Goal: Book appointment/travel/reservation

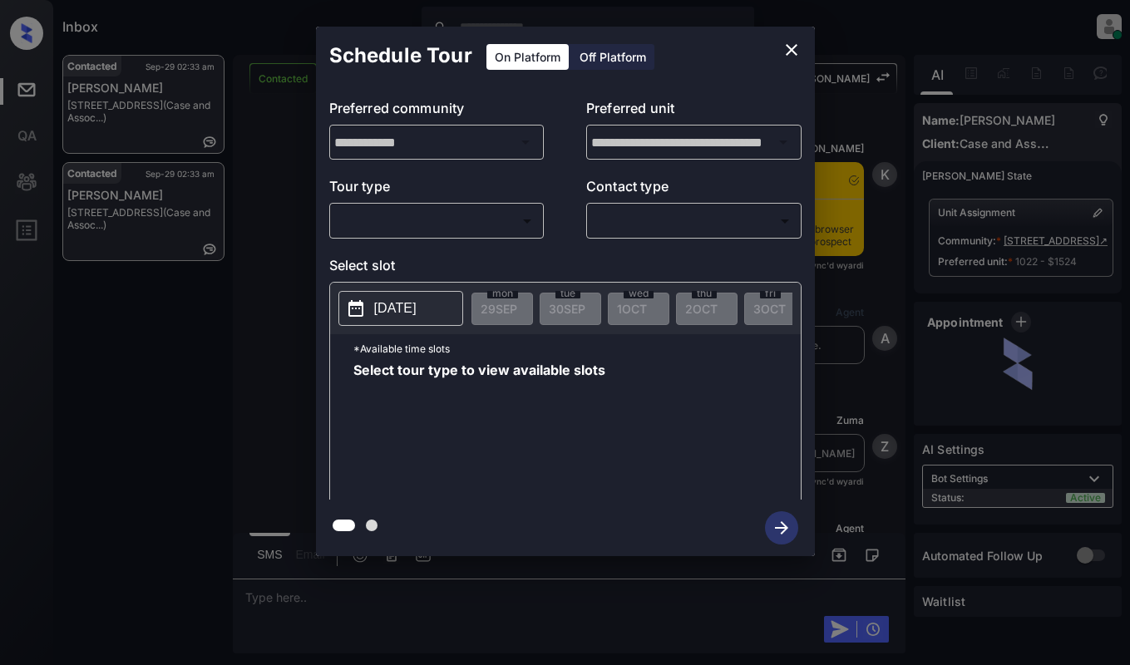
scroll to position [3279, 0]
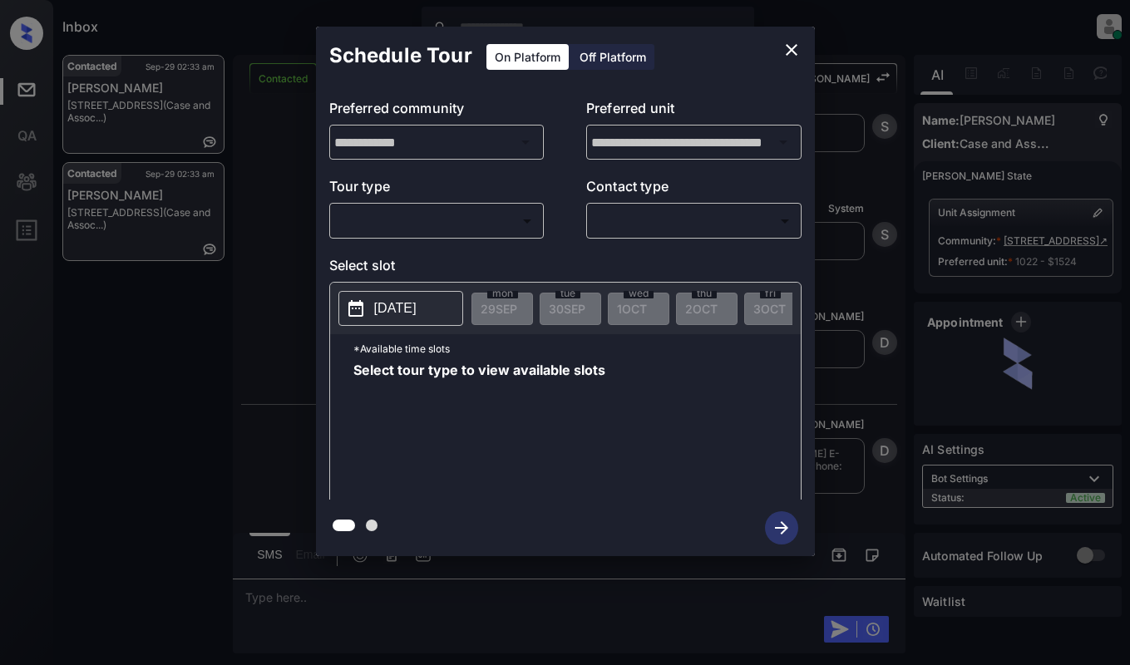
click at [474, 230] on body "Inbox Dominic Ceralde Online Set yourself offline Set yourself on break Profile…" at bounding box center [565, 332] width 1130 height 665
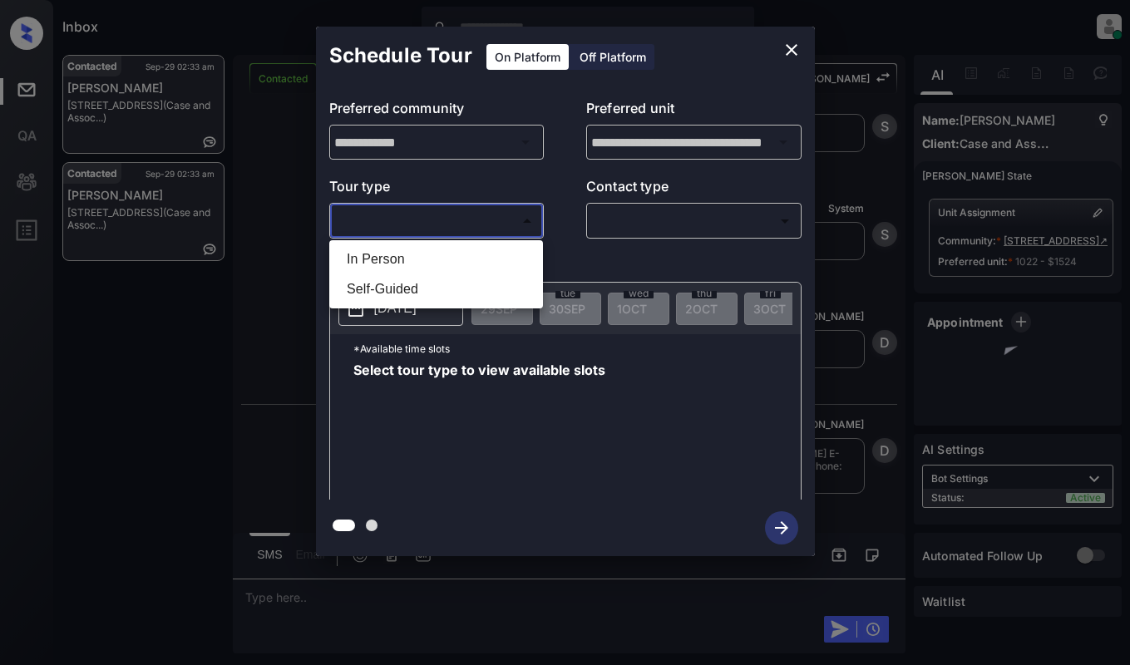
click at [470, 257] on li "In Person" at bounding box center [435, 259] width 205 height 30
type input "********"
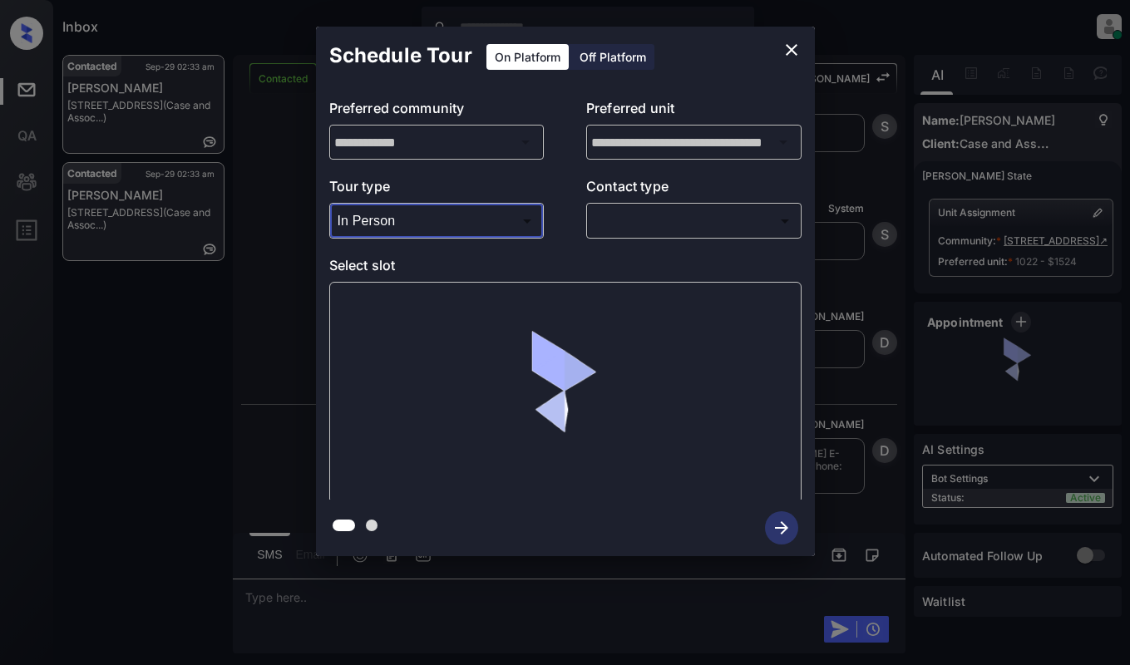
click at [653, 216] on body "Inbox Dominic Ceralde Online Set yourself offline Set yourself on break Profile…" at bounding box center [565, 332] width 1130 height 665
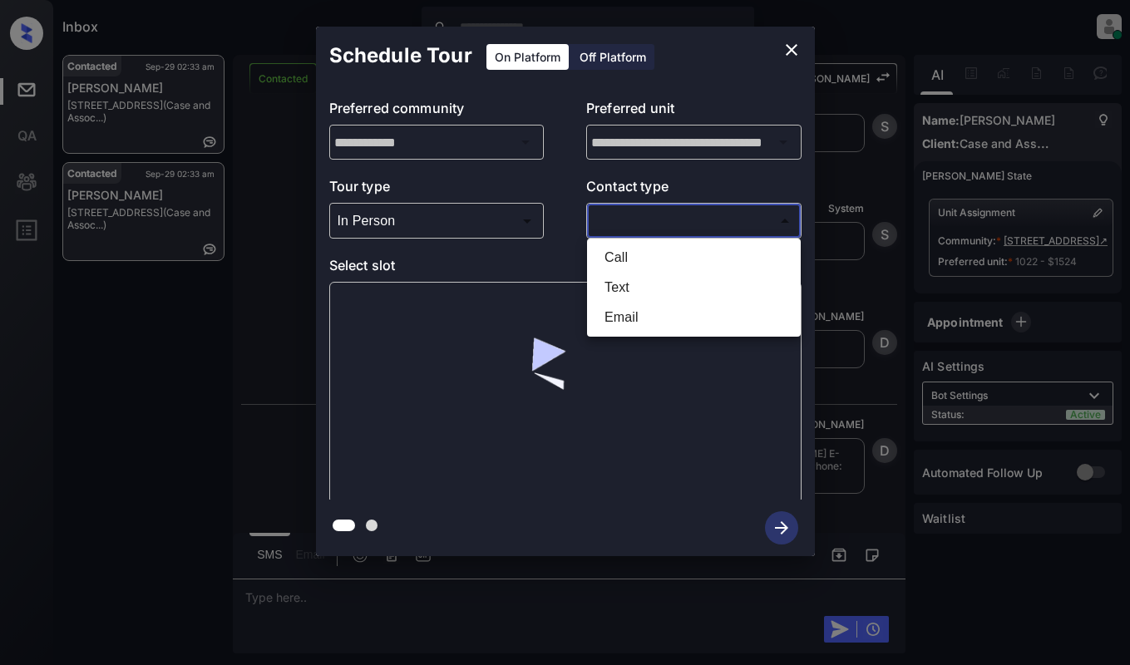
click at [644, 312] on li "Email" at bounding box center [693, 318] width 205 height 30
type input "*****"
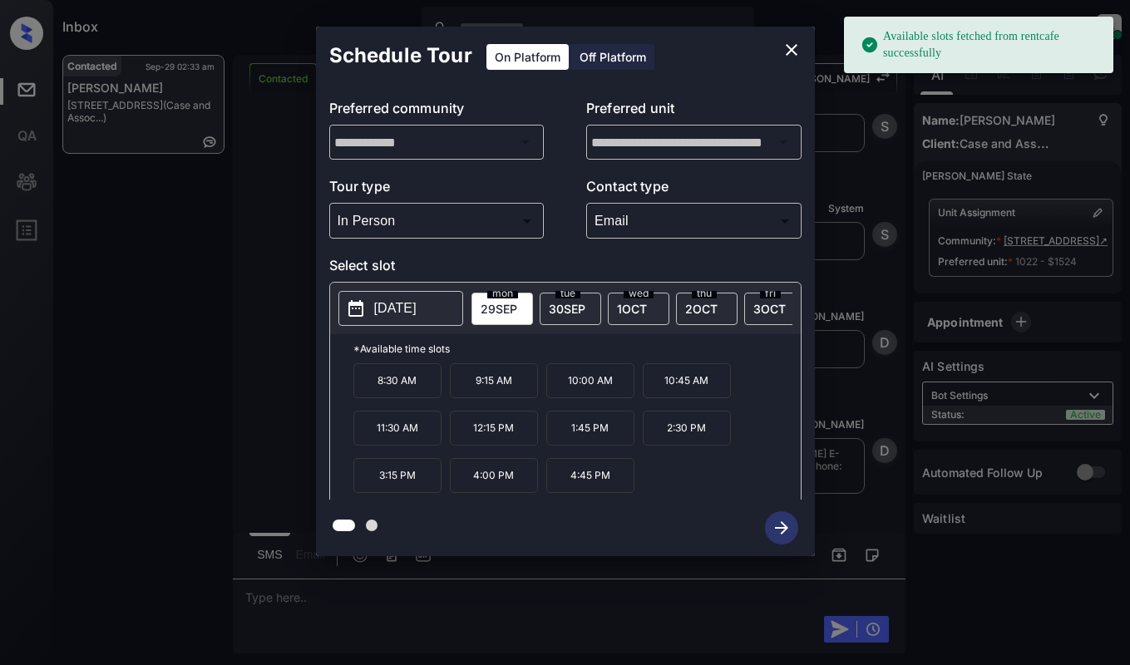
click at [403, 310] on p "2025-09-29" at bounding box center [395, 309] width 42 height 20
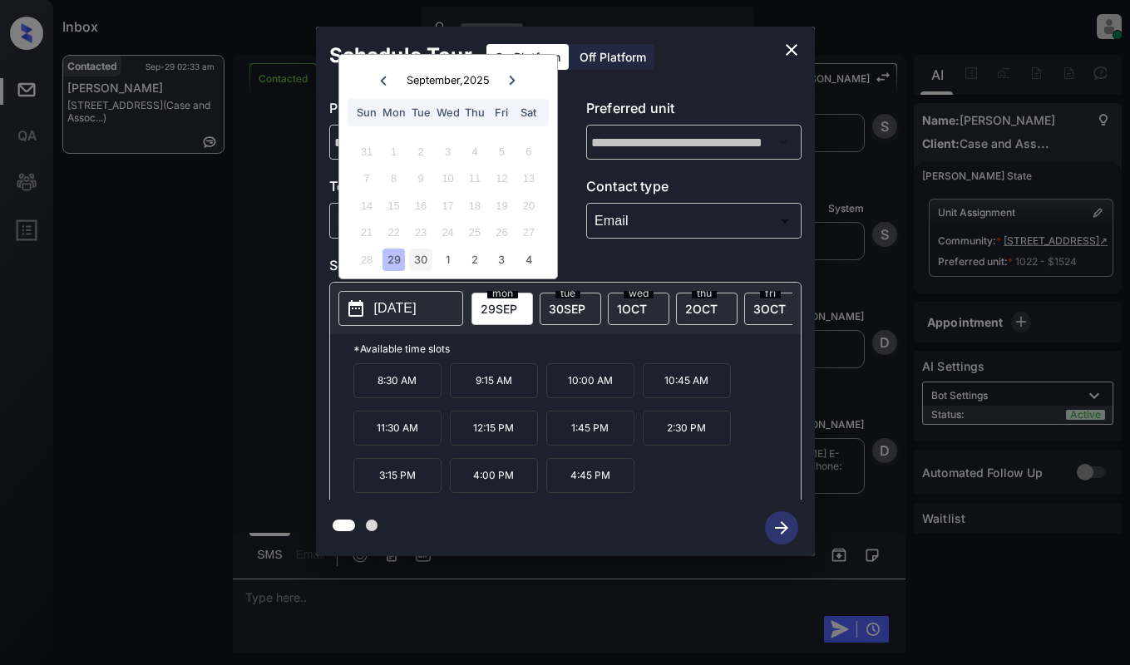
click at [429, 256] on div "30" at bounding box center [420, 260] width 22 height 22
click at [405, 386] on p "8:30 AM" at bounding box center [397, 380] width 88 height 35
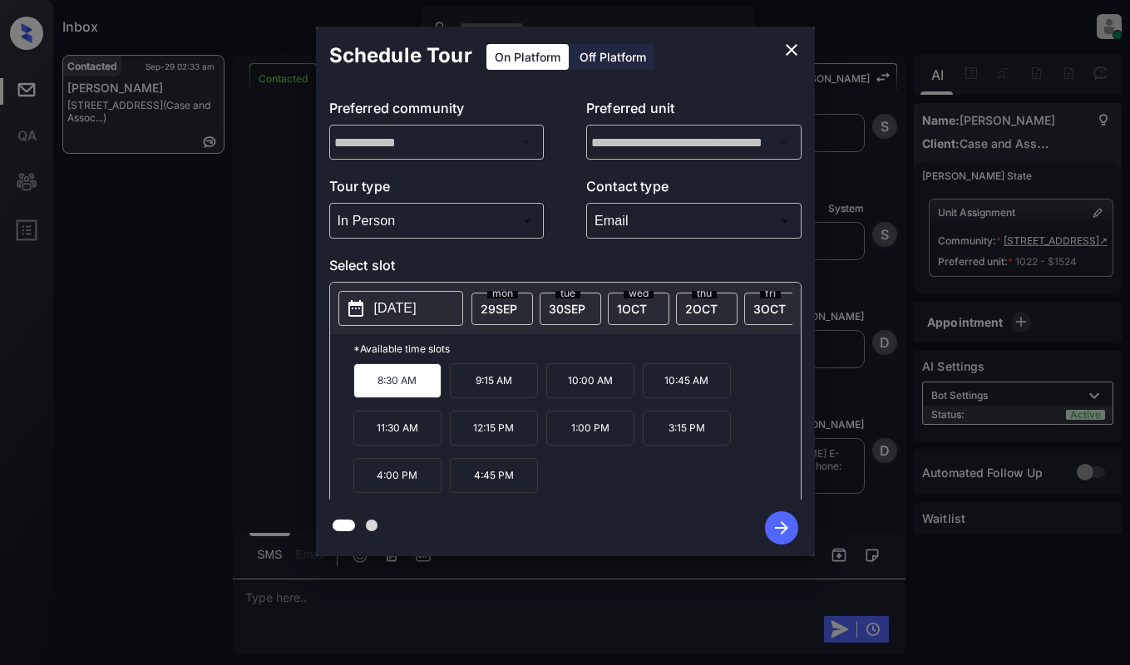
click at [780, 527] on icon "button" at bounding box center [781, 527] width 13 height 13
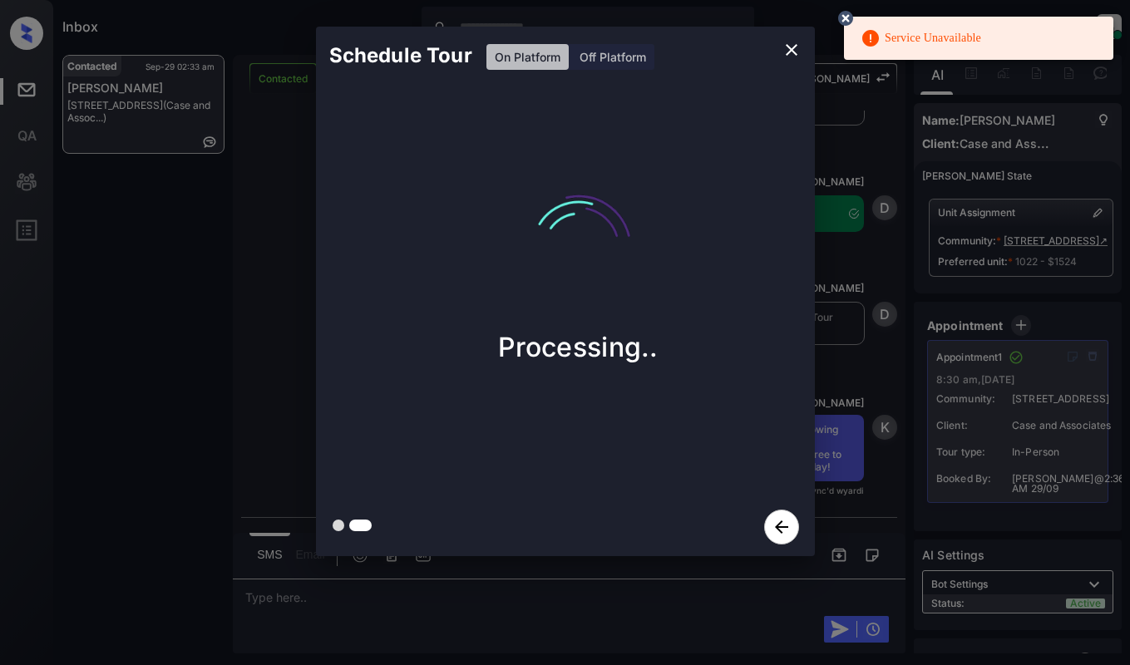
scroll to position [3743, 0]
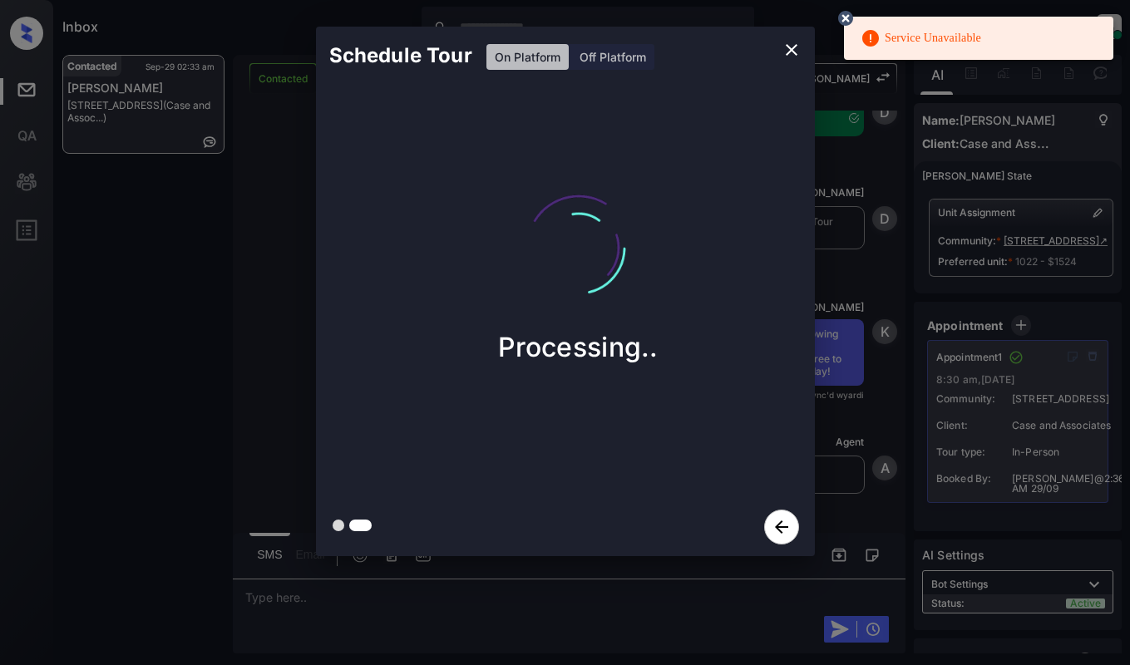
click at [842, 17] on icon at bounding box center [845, 18] width 15 height 15
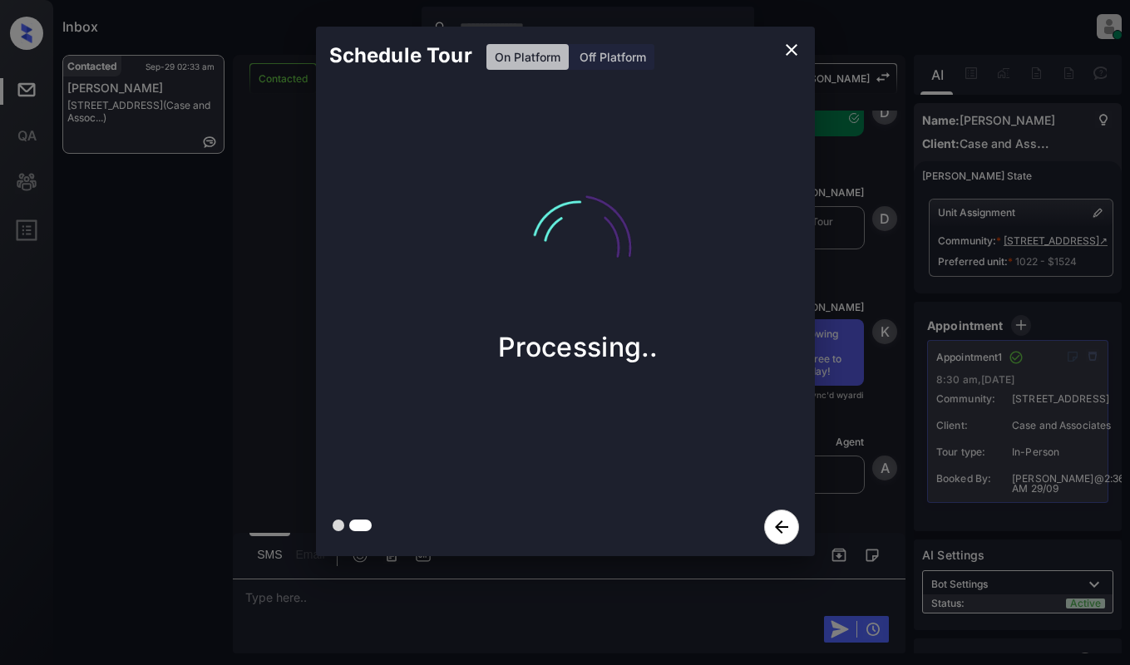
click at [182, 321] on div "Schedule Tour On Platform Off Platform Processing.." at bounding box center [565, 291] width 1130 height 583
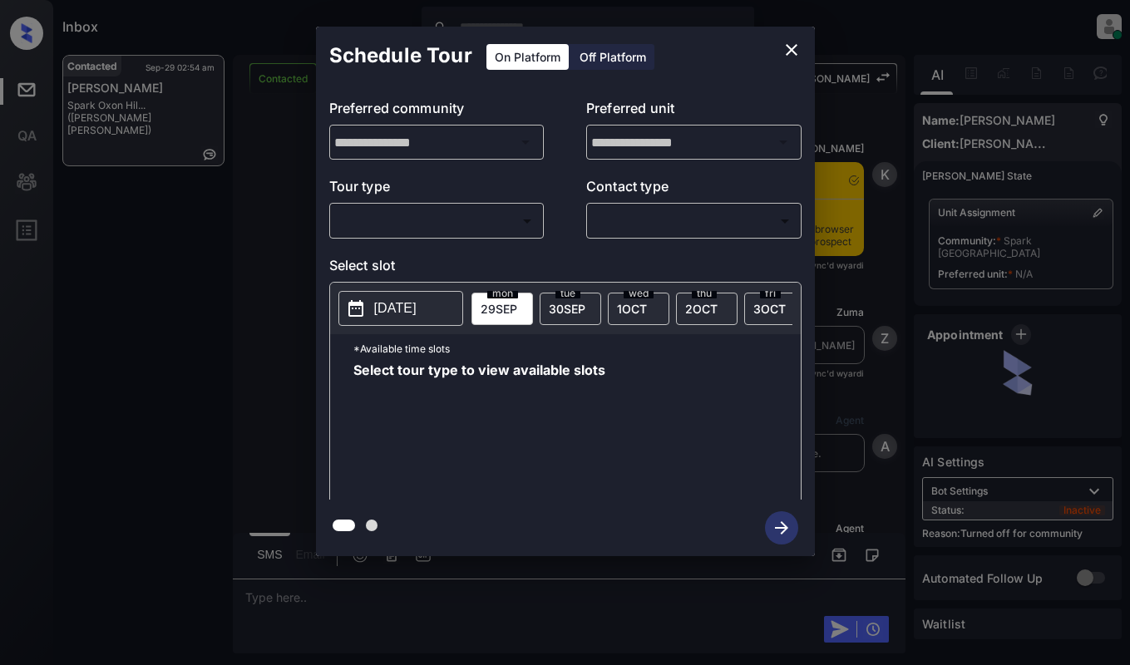
scroll to position [2759, 0]
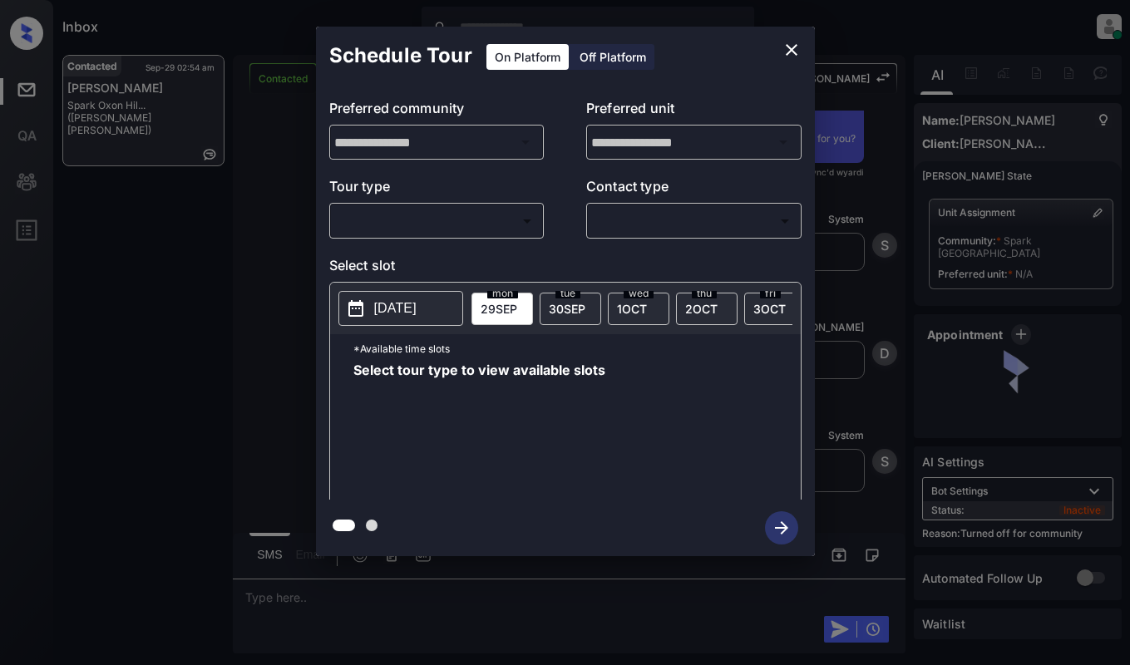
click at [417, 228] on body "Inbox [PERSON_NAME] Online Set yourself offline Set yourself on break Profile S…" at bounding box center [565, 332] width 1130 height 665
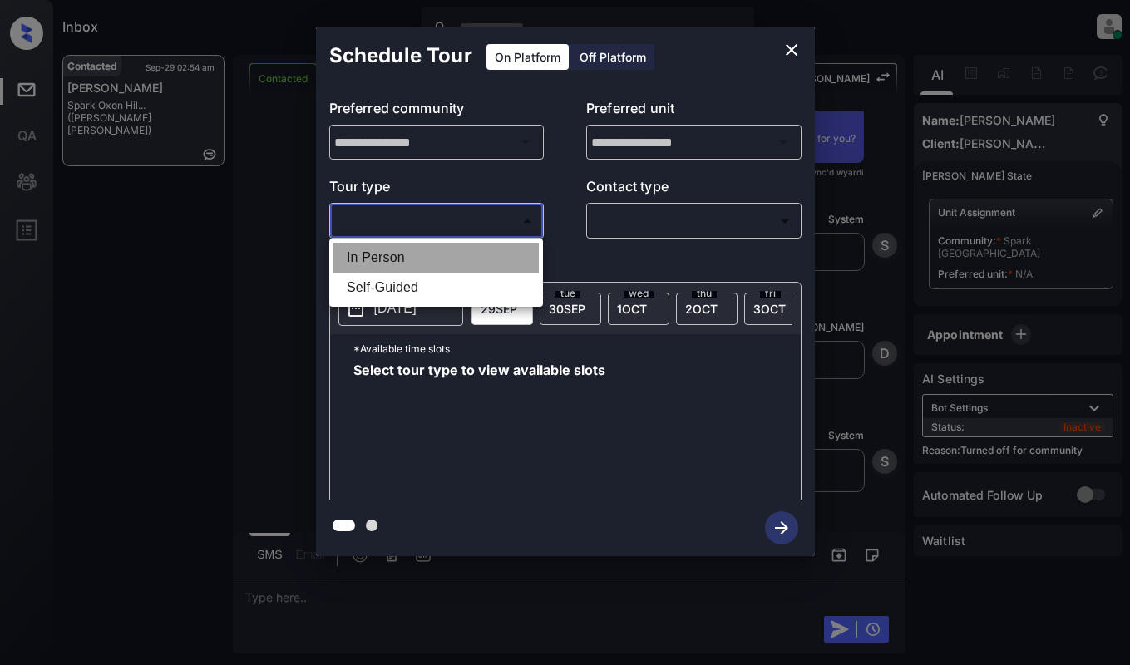
click at [421, 256] on li "In Person" at bounding box center [435, 258] width 205 height 30
type input "********"
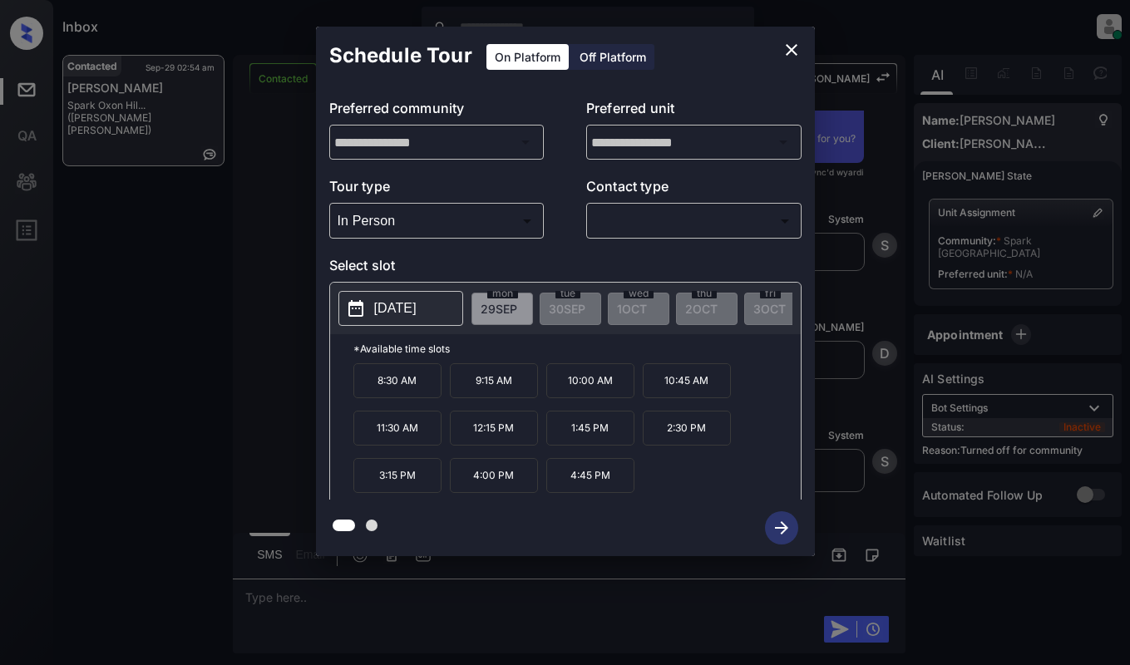
click at [396, 302] on p "2025-09-29" at bounding box center [395, 309] width 42 height 20
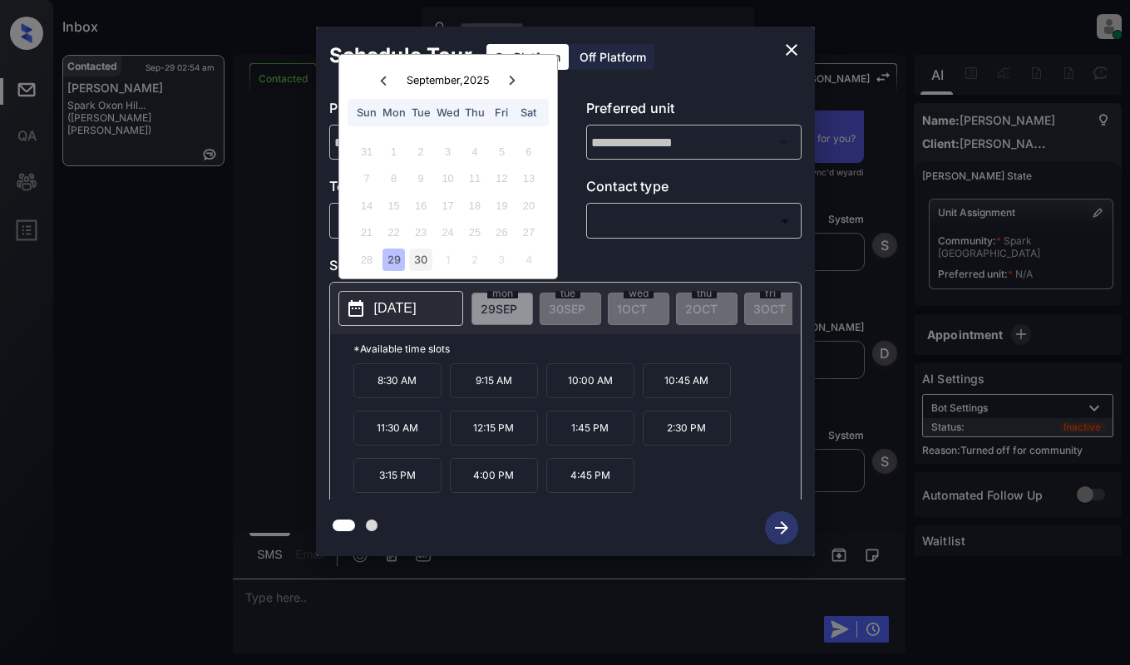
click at [416, 249] on div "30" at bounding box center [420, 260] width 22 height 22
click at [795, 44] on icon "close" at bounding box center [792, 50] width 20 height 20
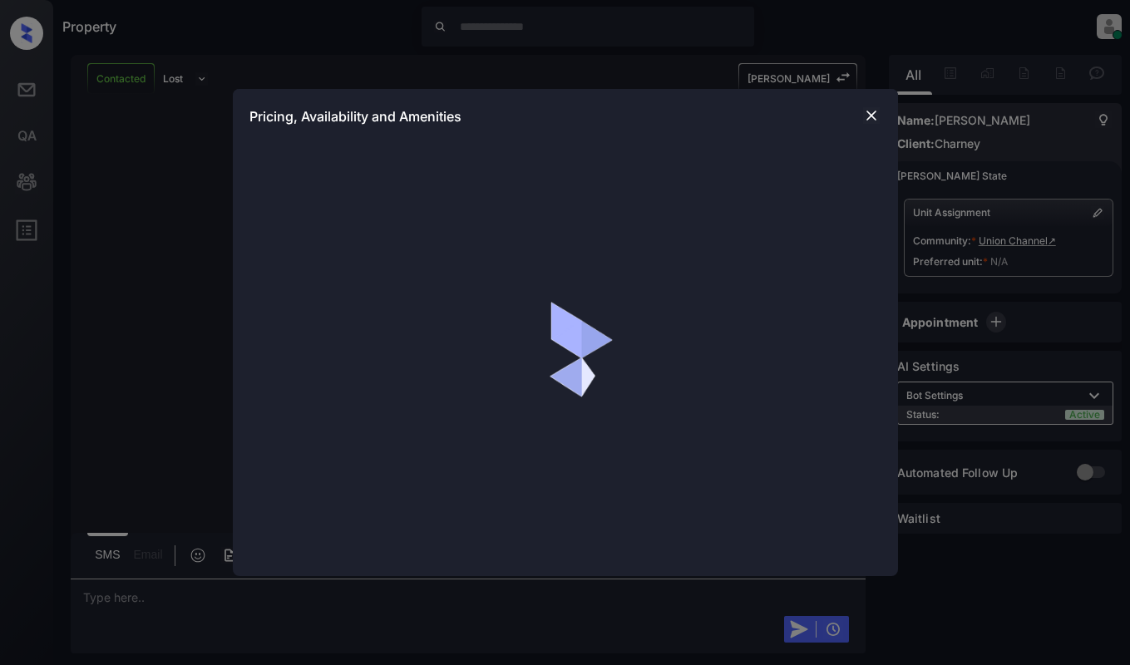
scroll to position [930, 0]
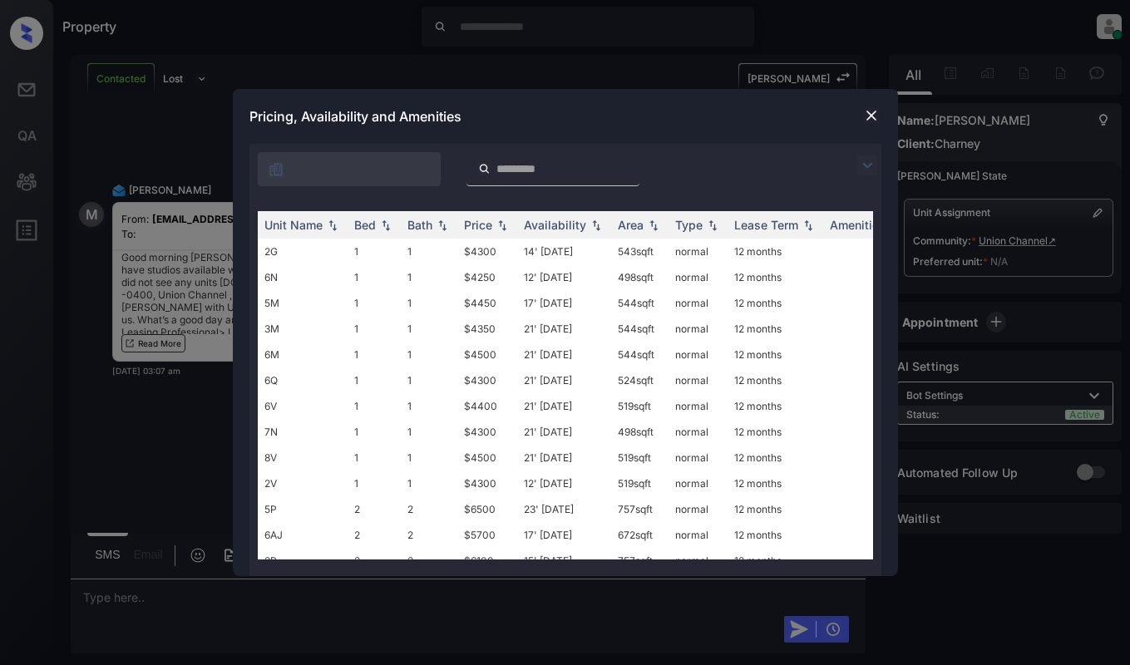
click at [864, 163] on img at bounding box center [867, 165] width 20 height 20
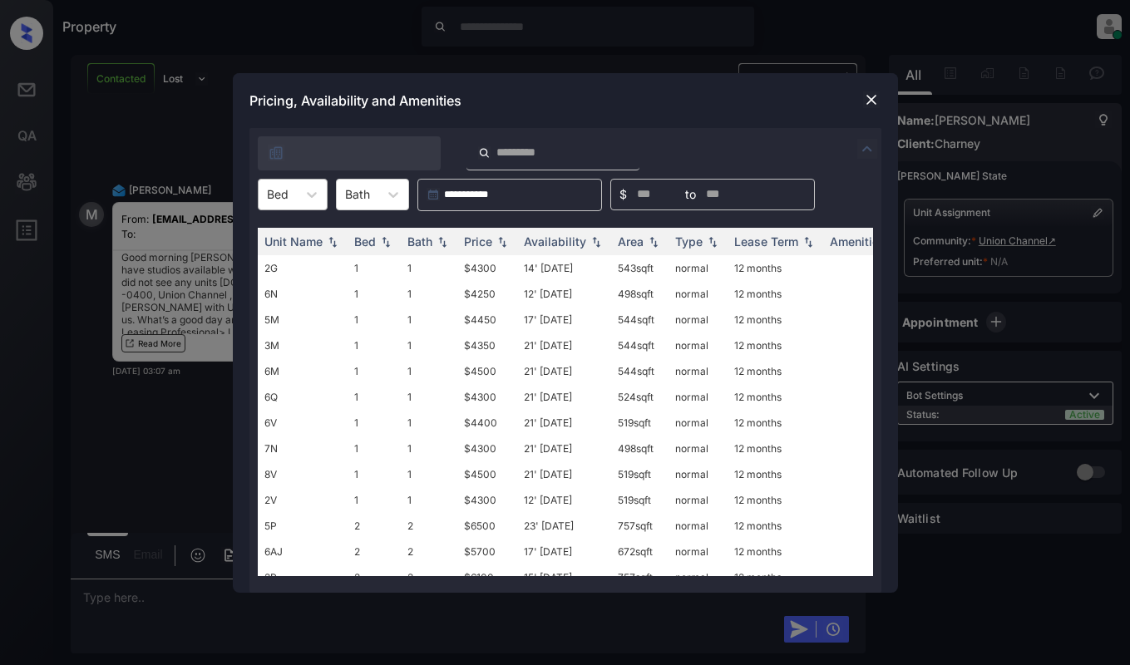
click at [296, 190] on div "Bed" at bounding box center [278, 194] width 38 height 24
click at [299, 238] on div "1" at bounding box center [293, 235] width 70 height 30
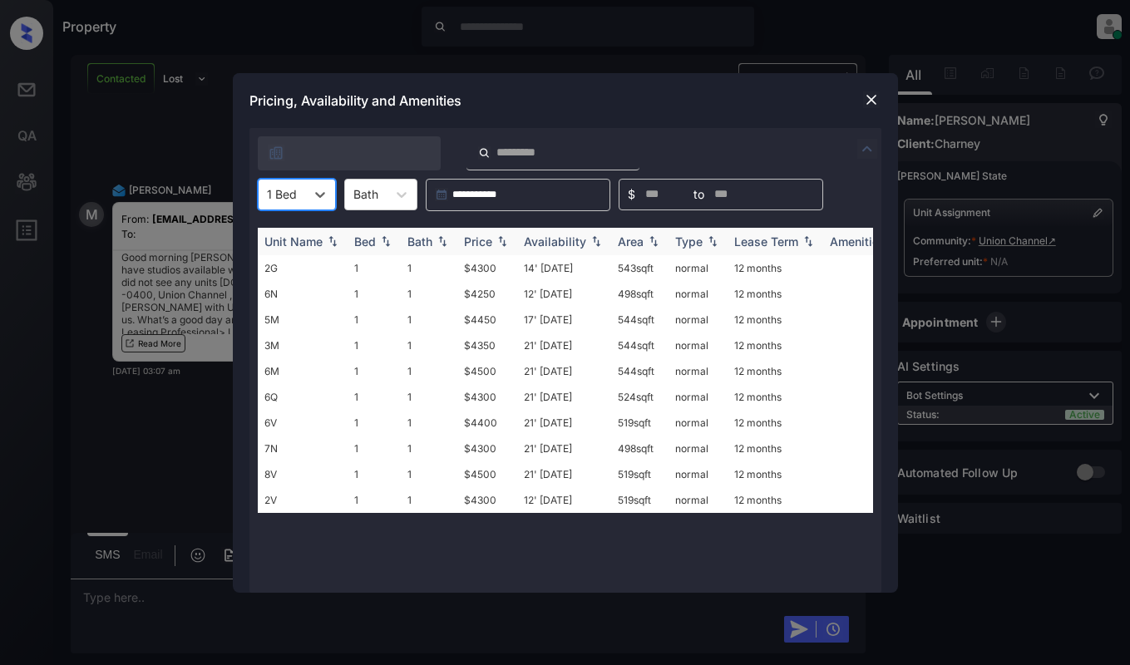
click at [440, 239] on img at bounding box center [442, 241] width 17 height 12
click at [470, 240] on div "Price" at bounding box center [478, 241] width 28 height 14
click at [488, 268] on td "$4250" at bounding box center [487, 268] width 60 height 26
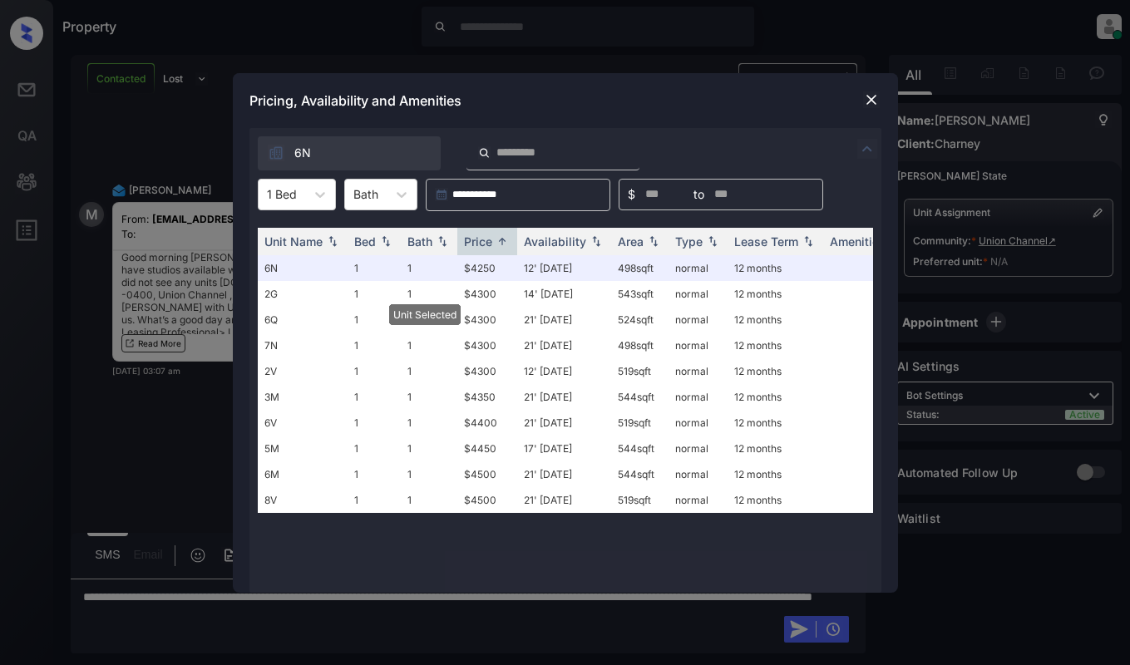
click at [874, 90] on div at bounding box center [871, 100] width 20 height 20
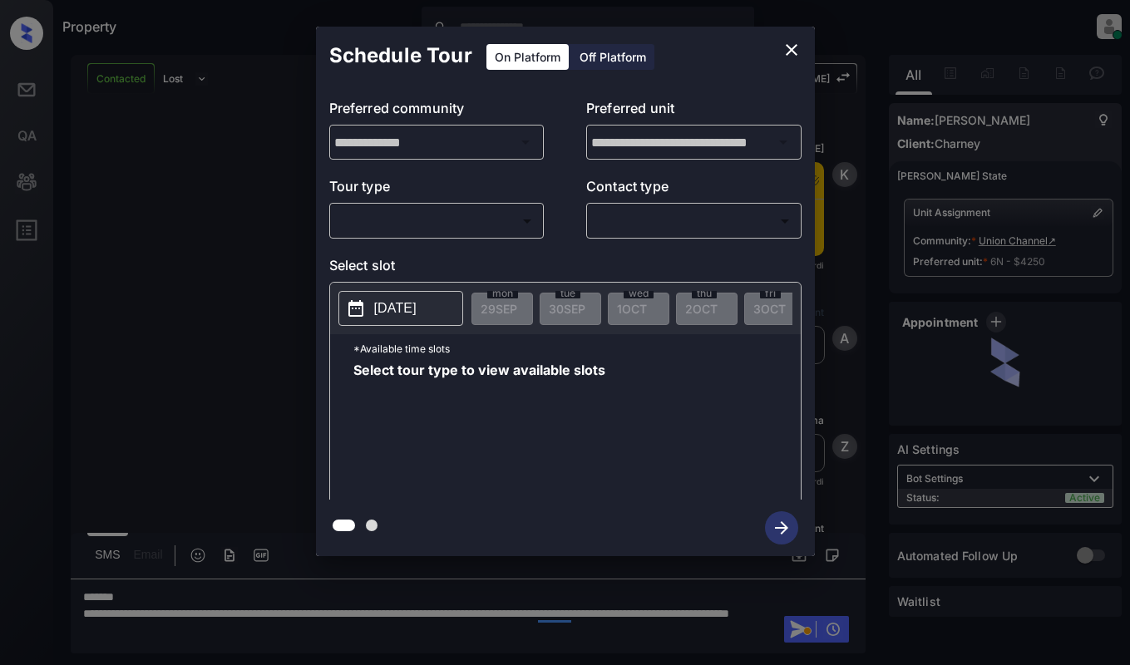
scroll to position [930, 0]
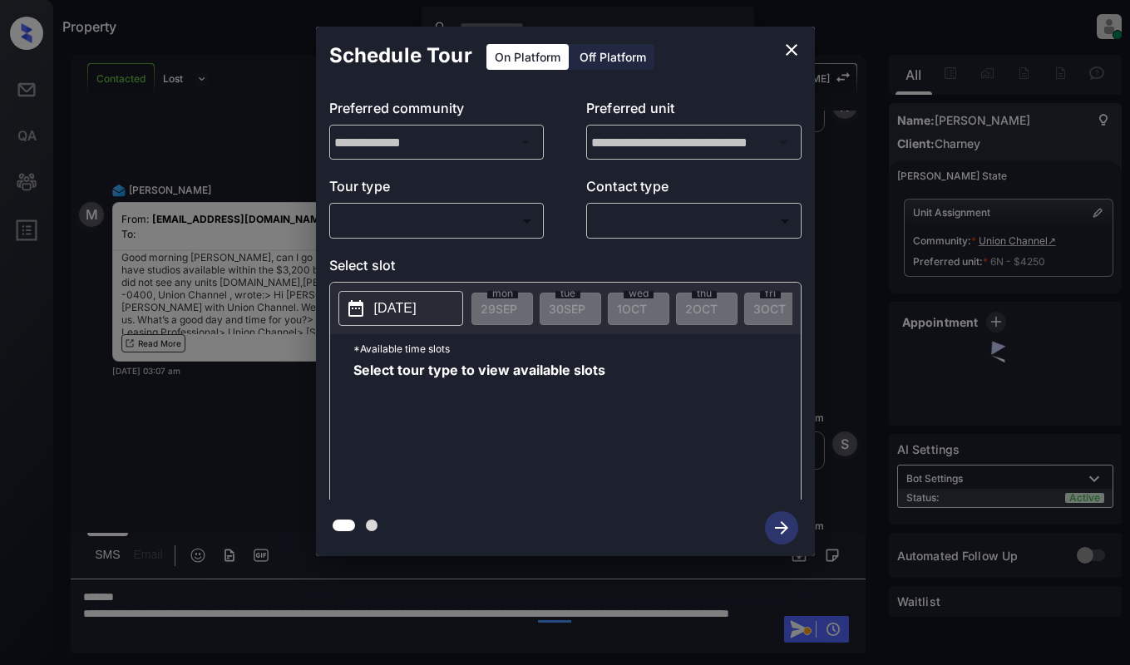
click at [464, 223] on body "Property Dominic Ceralde Online Set yourself offline Set yourself on break Prof…" at bounding box center [565, 332] width 1130 height 665
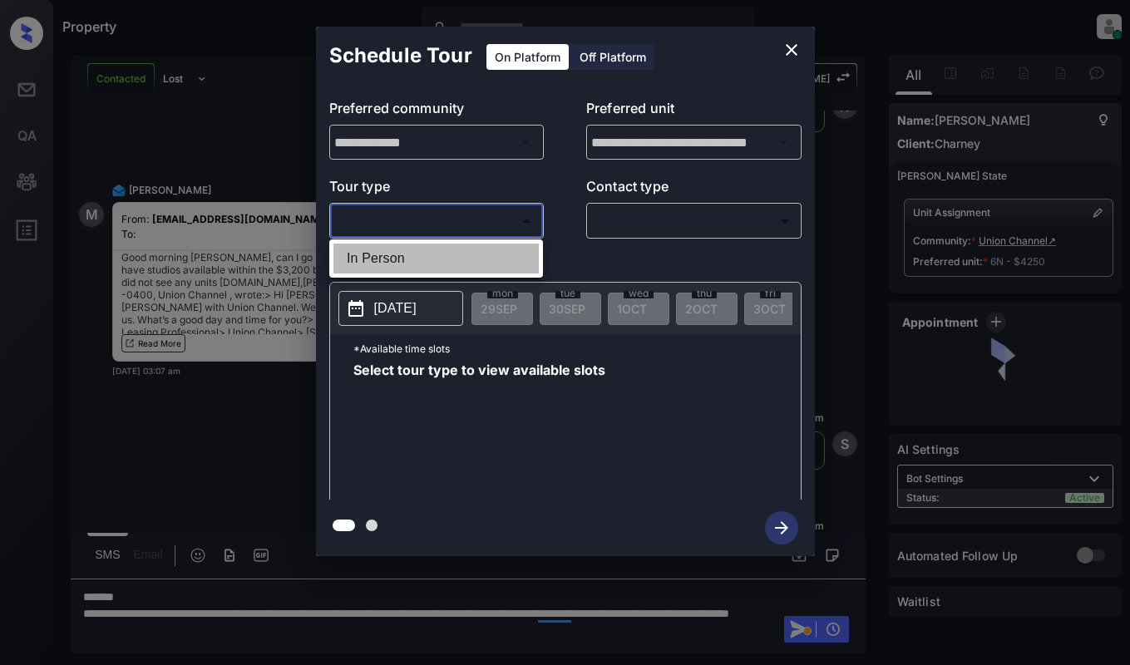
click at [476, 261] on li "In Person" at bounding box center [435, 259] width 205 height 30
type input "********"
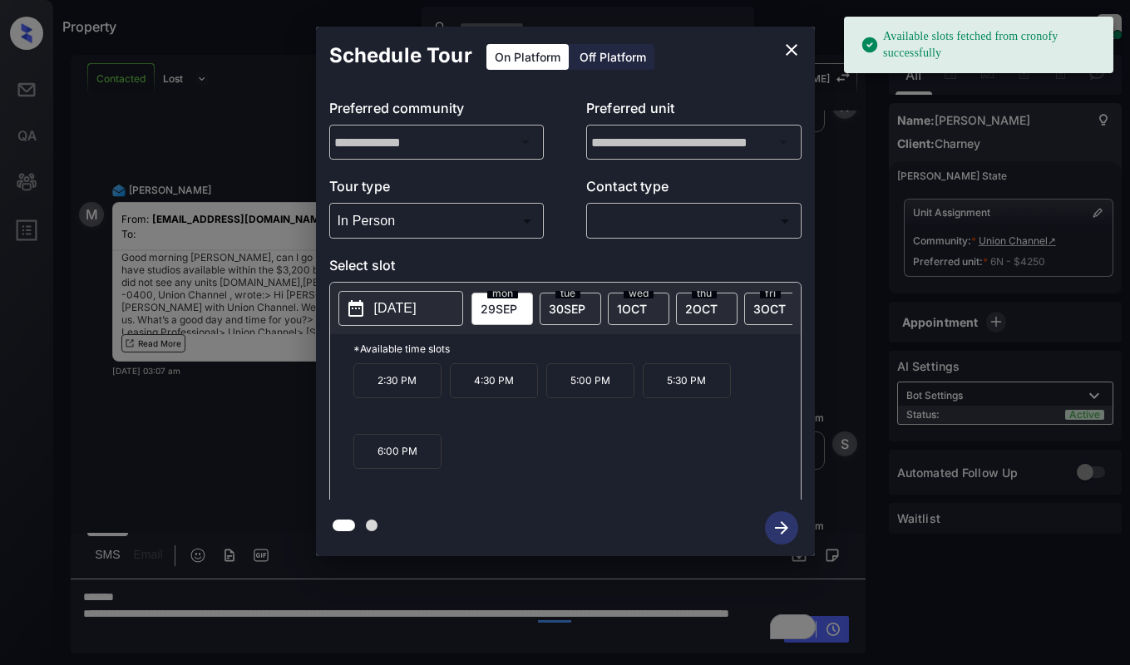
click at [417, 309] on p "[DATE]" at bounding box center [395, 309] width 42 height 20
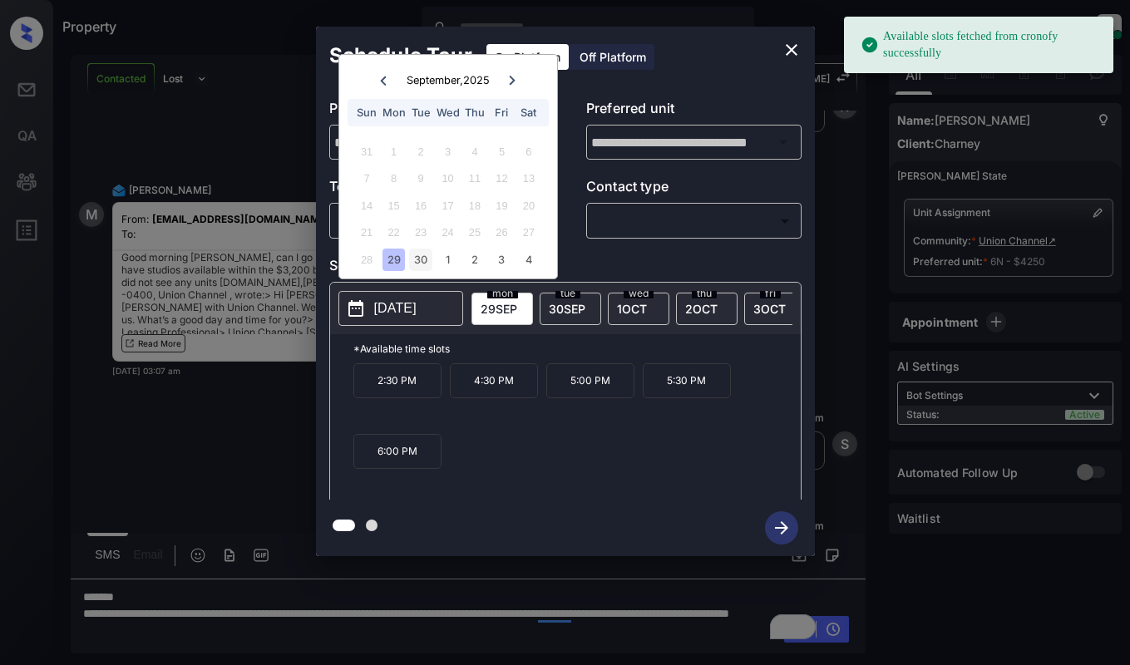
click at [428, 263] on div "30" at bounding box center [420, 260] width 22 height 22
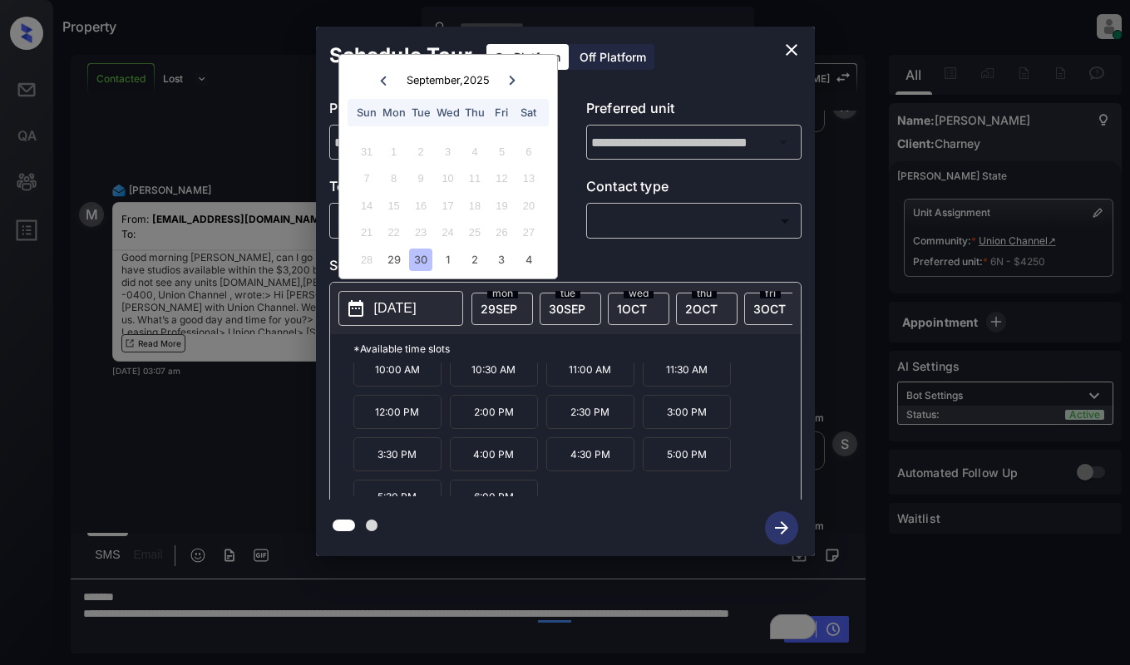
scroll to position [28, 0]
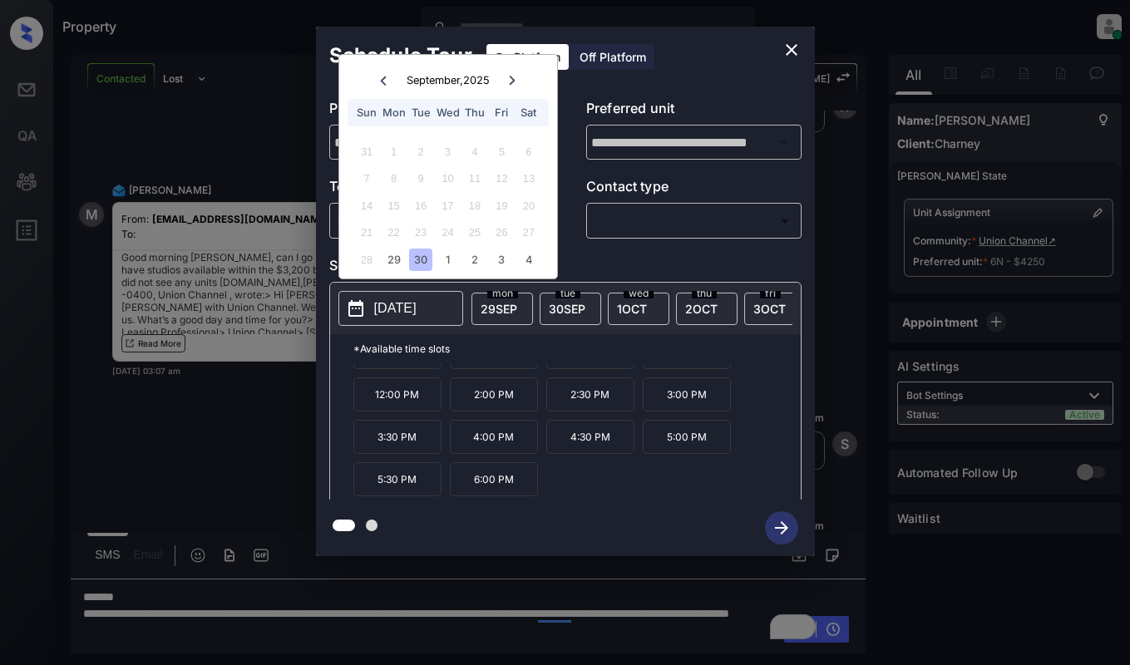
click at [789, 52] on icon "close" at bounding box center [792, 50] width 12 height 12
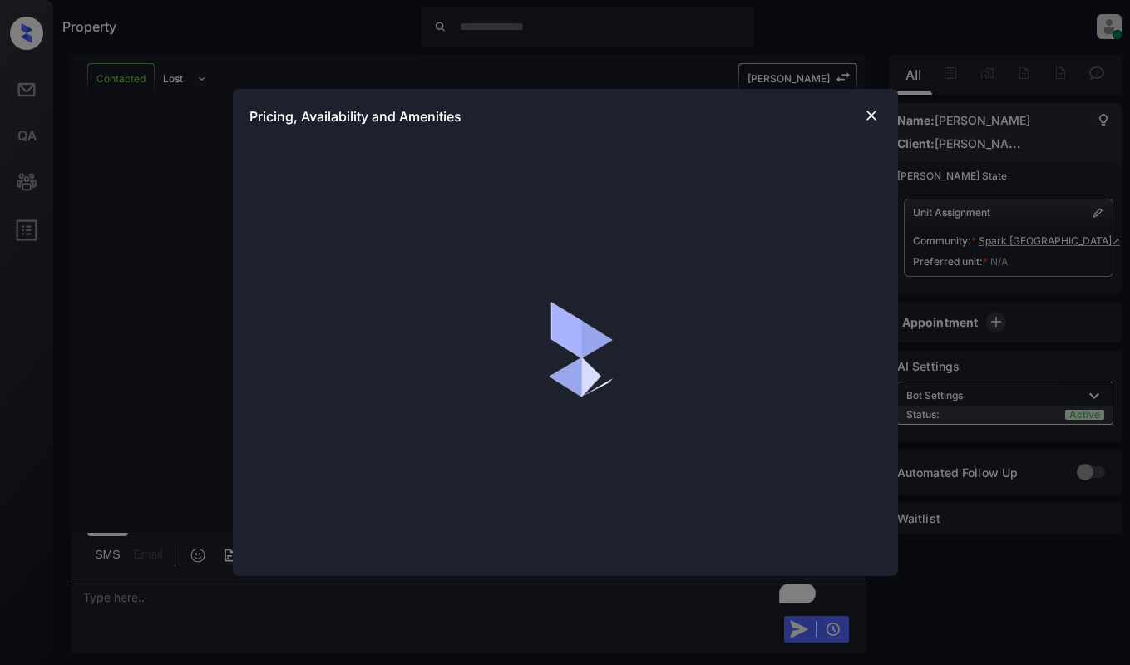
scroll to position [1319, 0]
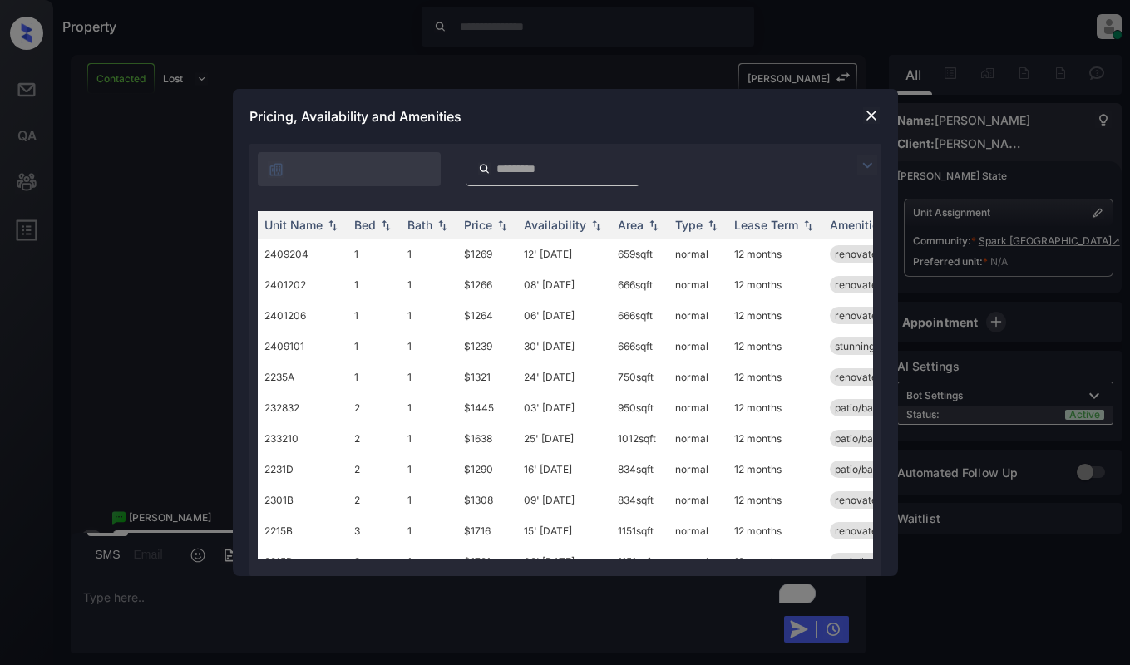
click at [865, 165] on img at bounding box center [867, 165] width 20 height 20
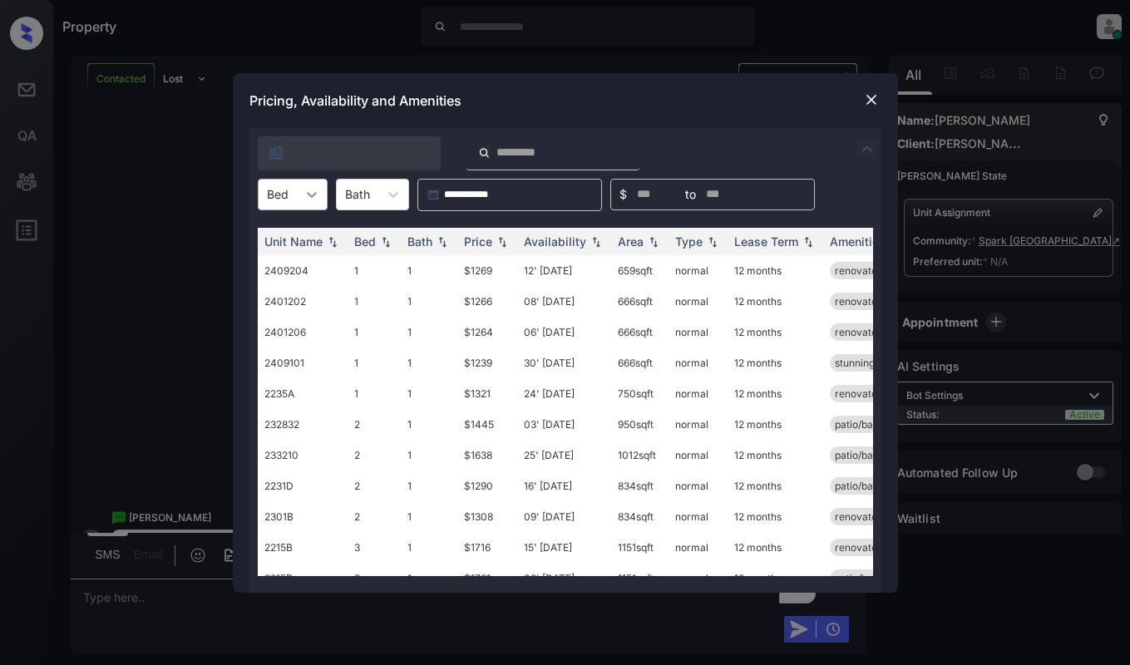
click at [304, 198] on icon at bounding box center [311, 194] width 17 height 17
click at [284, 243] on div "1" at bounding box center [293, 235] width 70 height 30
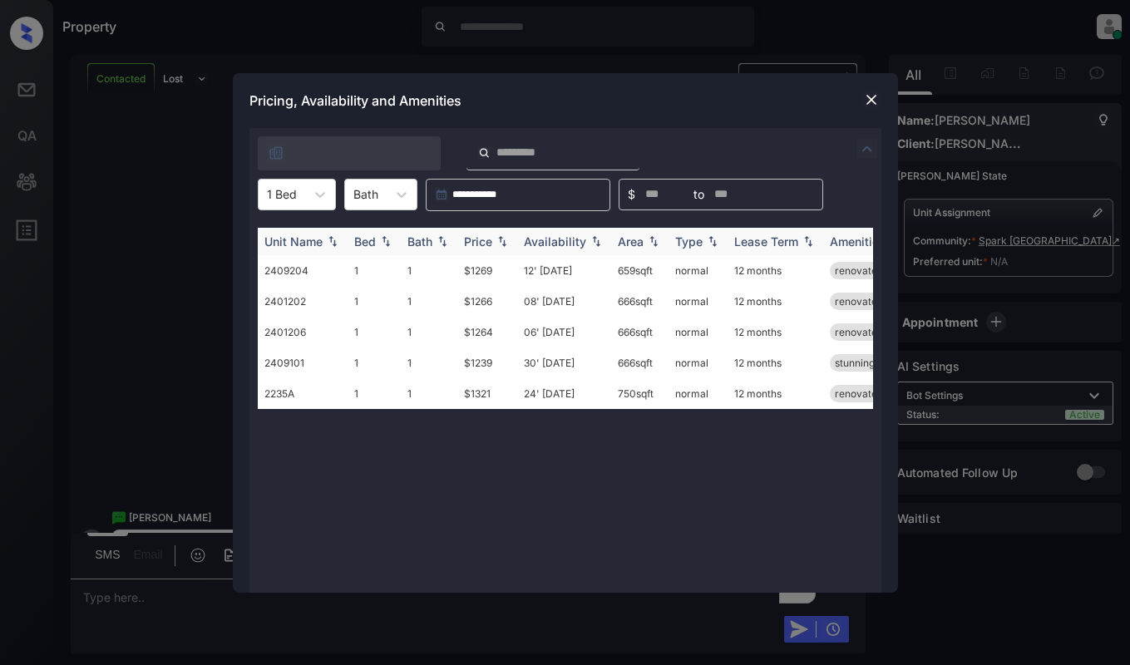
click at [500, 234] on div "Price" at bounding box center [487, 241] width 47 height 14
click at [500, 235] on img at bounding box center [502, 241] width 17 height 12
click at [496, 259] on td "$1239" at bounding box center [487, 270] width 60 height 31
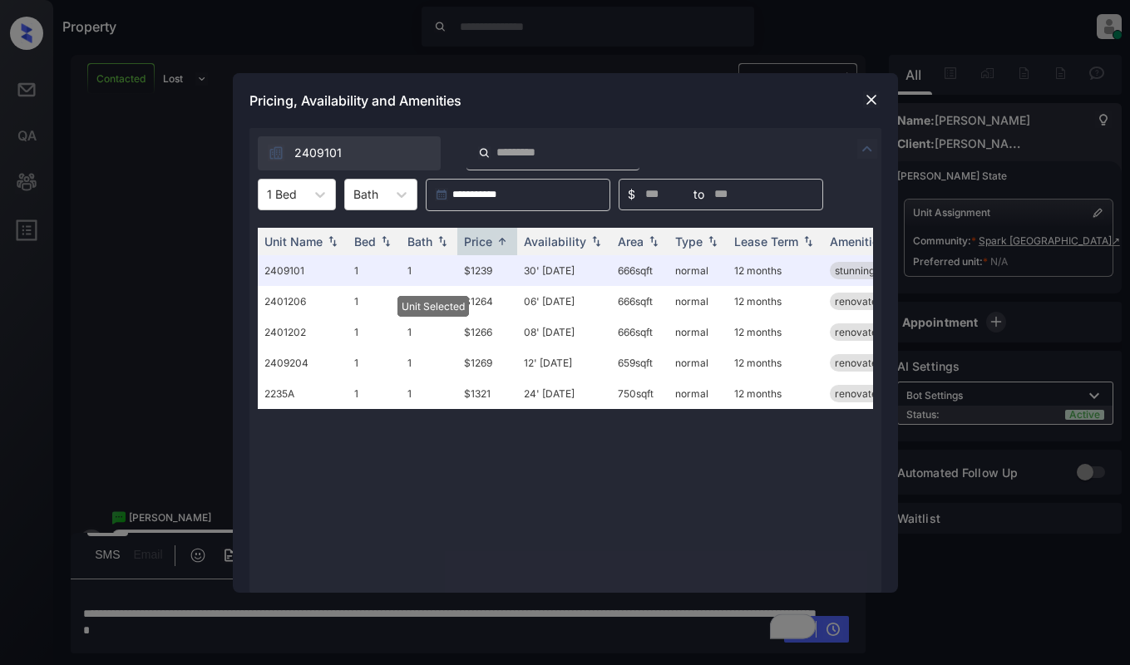
click at [875, 96] on img at bounding box center [871, 99] width 17 height 17
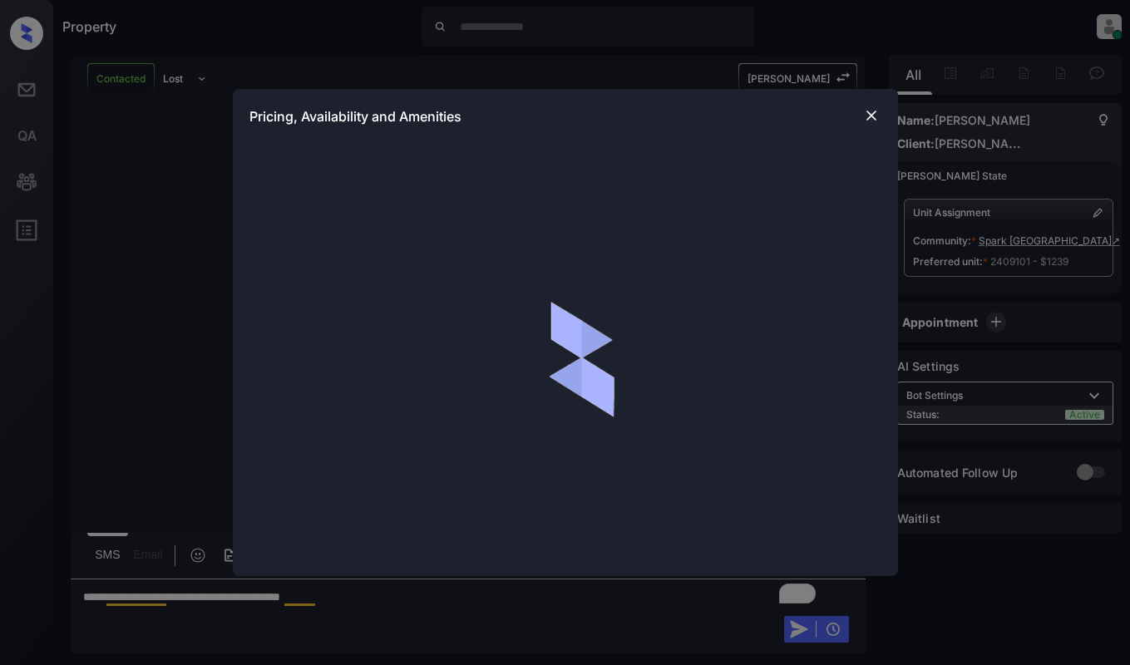
scroll to position [654, 0]
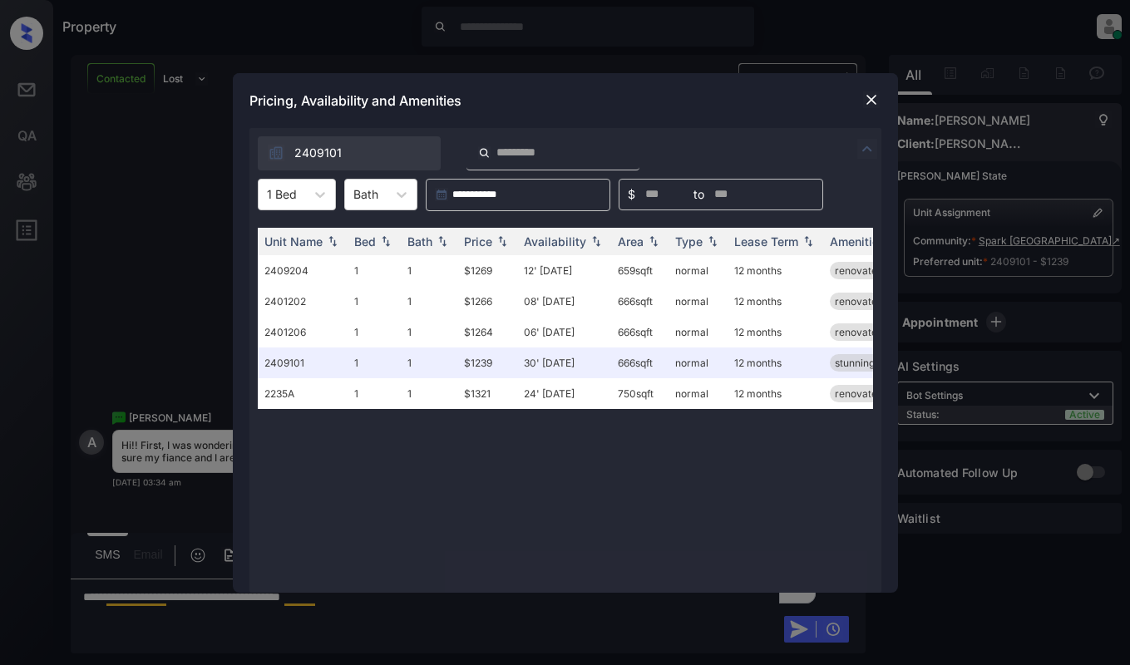
click at [866, 99] on img at bounding box center [871, 99] width 17 height 17
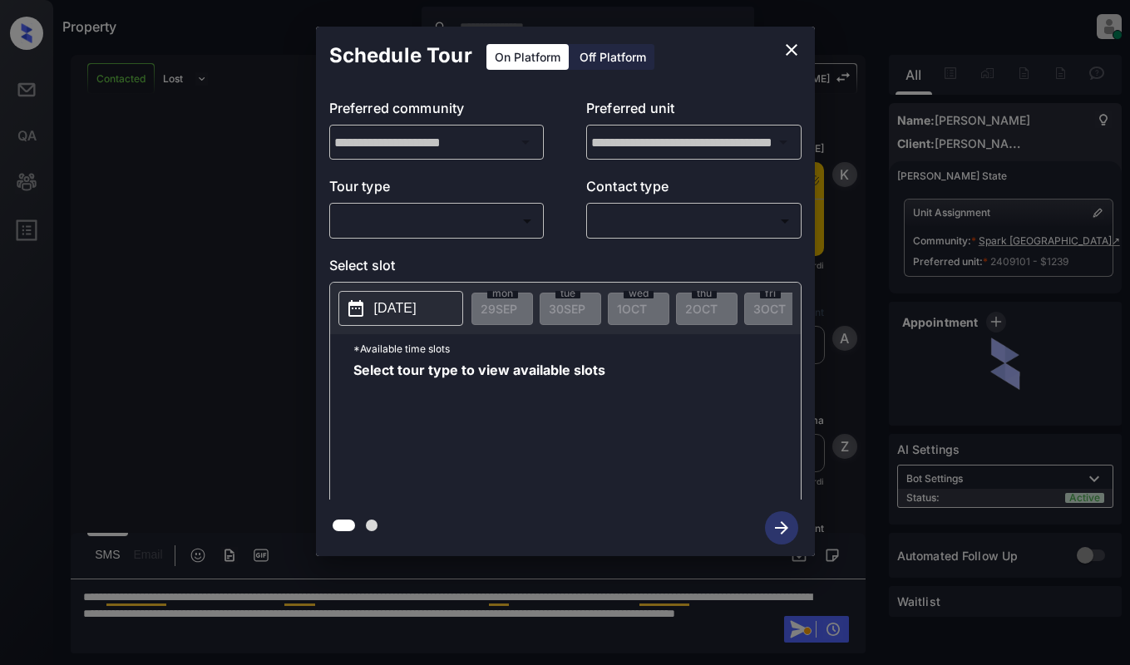
scroll to position [1843, 0]
click at [425, 233] on body "Property Dominic Ceralde Online Set yourself offline Set yourself on break Prof…" at bounding box center [565, 332] width 1130 height 665
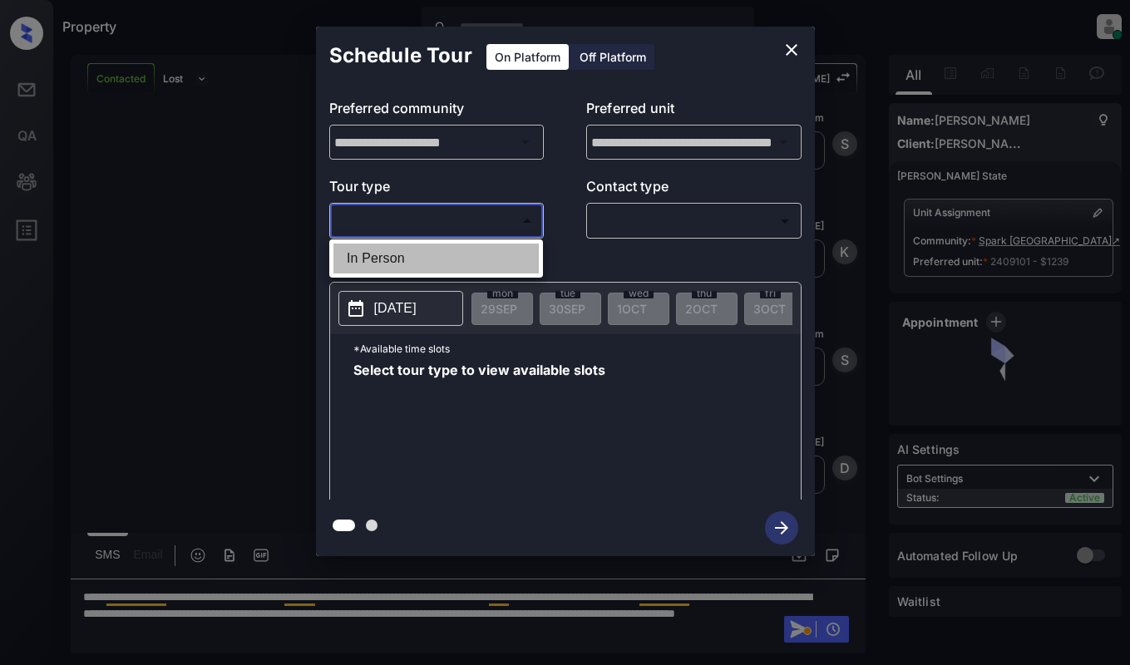
click at [431, 252] on li "In Person" at bounding box center [435, 259] width 205 height 30
type input "********"
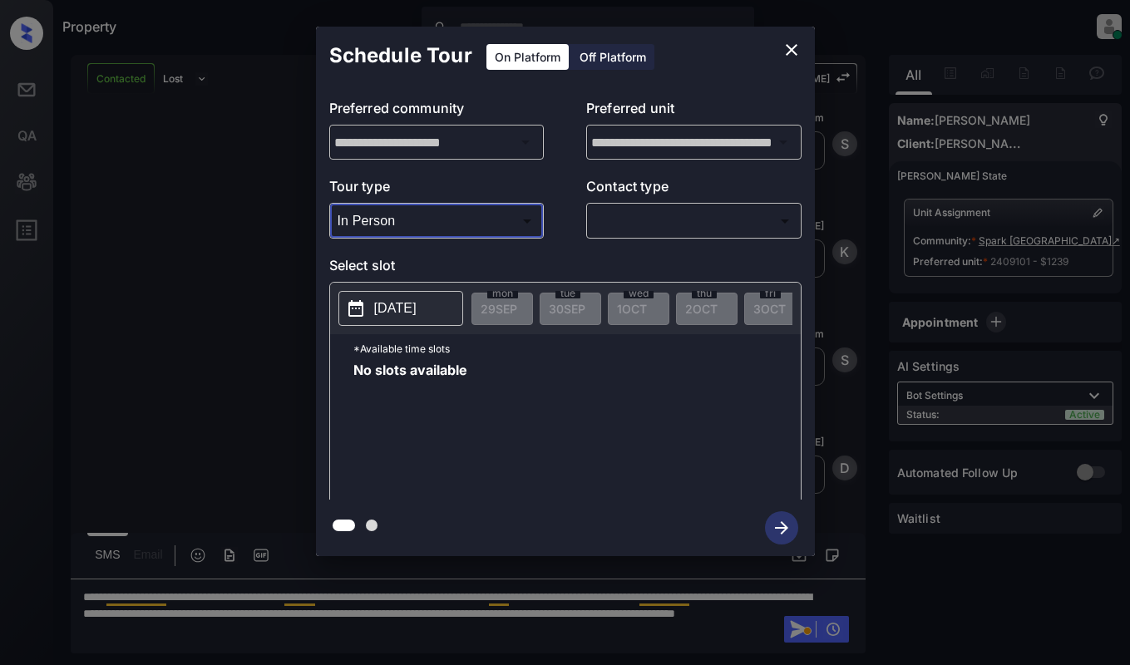
click at [439, 296] on button "2025-09-29" at bounding box center [400, 308] width 125 height 35
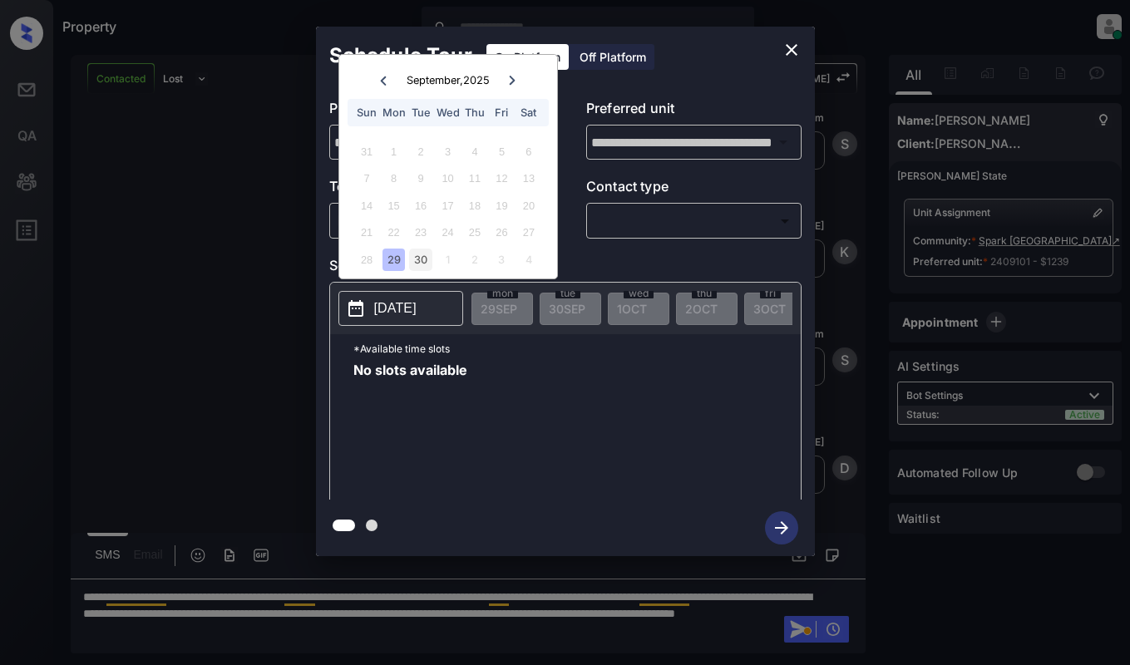
click at [426, 255] on div "30" at bounding box center [420, 260] width 22 height 22
click at [788, 51] on icon "close" at bounding box center [792, 50] width 20 height 20
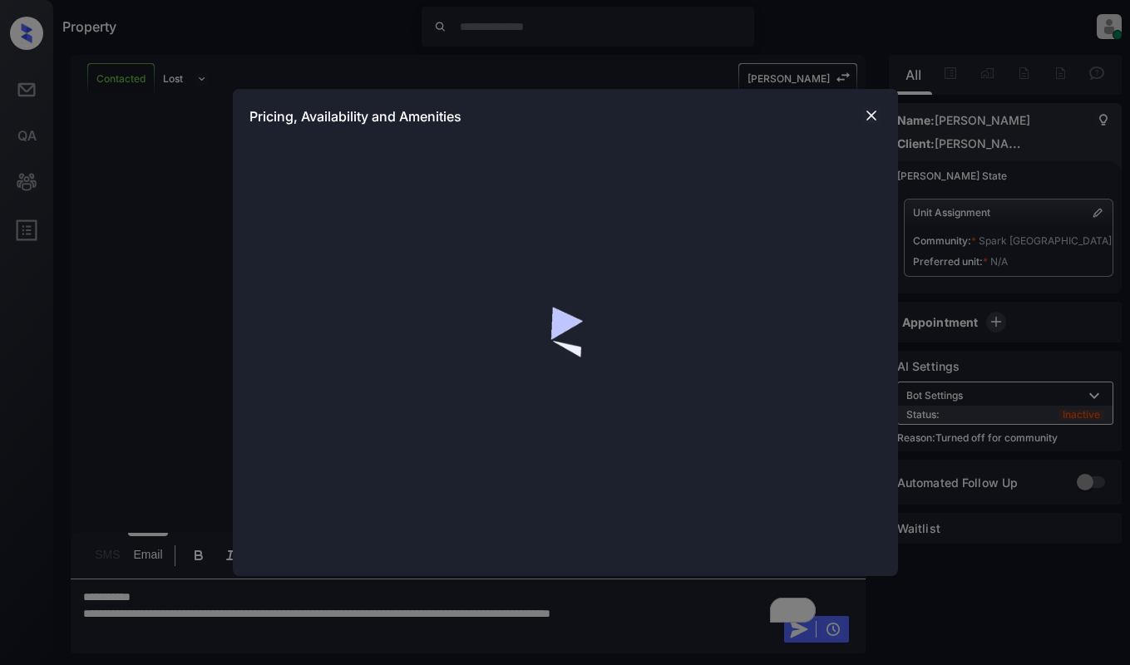
scroll to position [1081, 0]
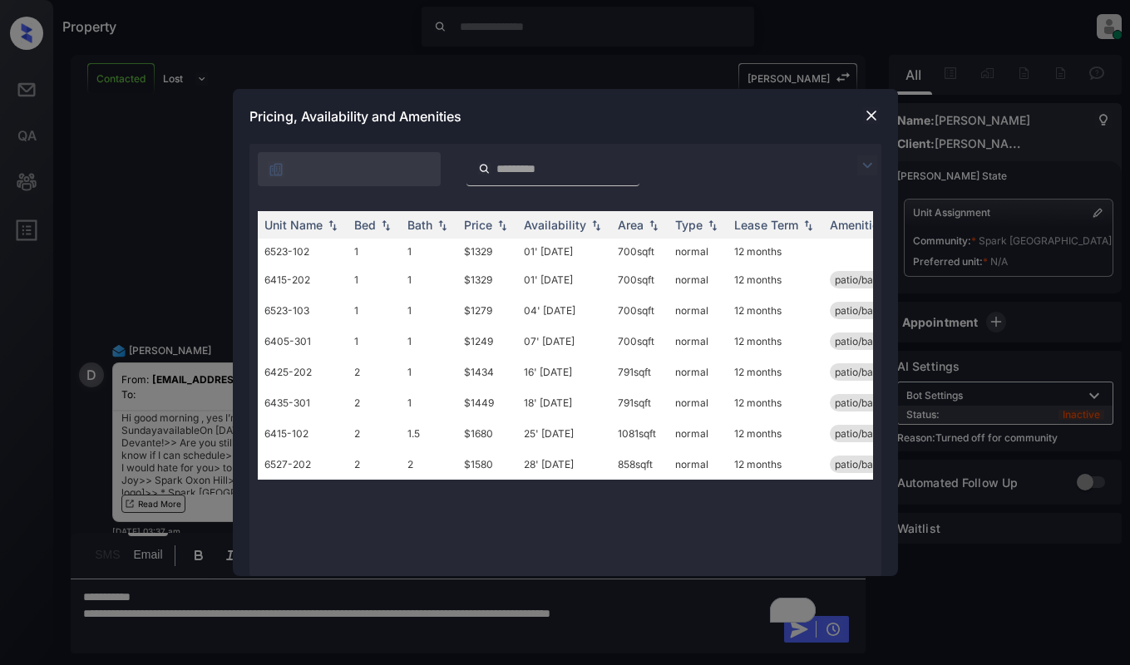
click at [873, 109] on img at bounding box center [871, 115] width 17 height 17
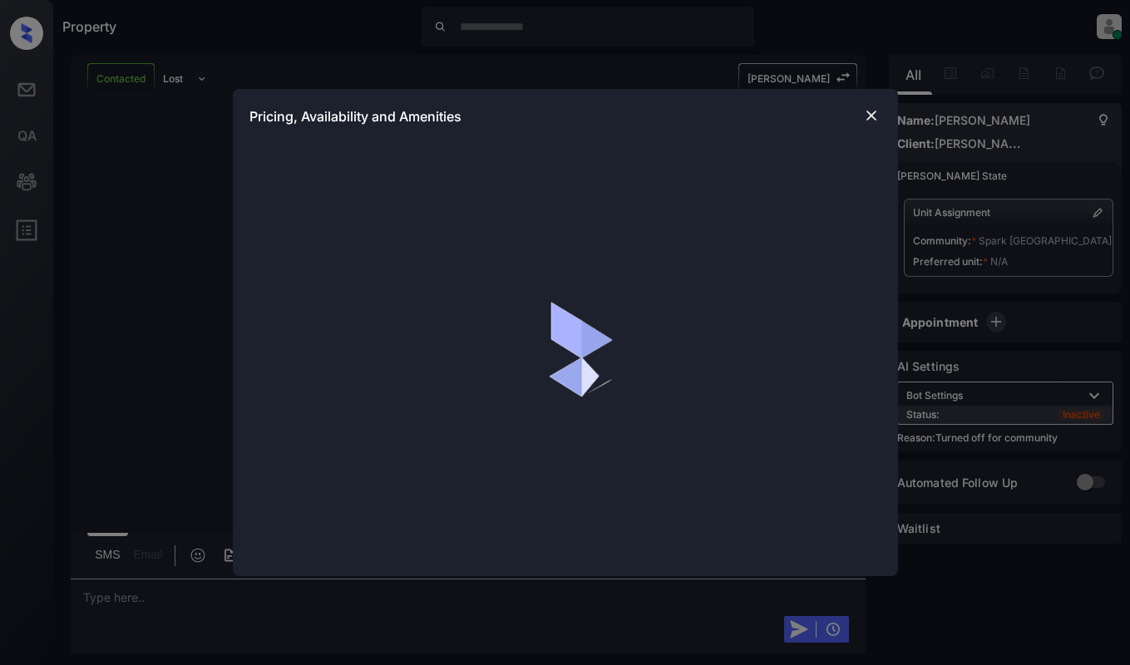
scroll to position [1936, 0]
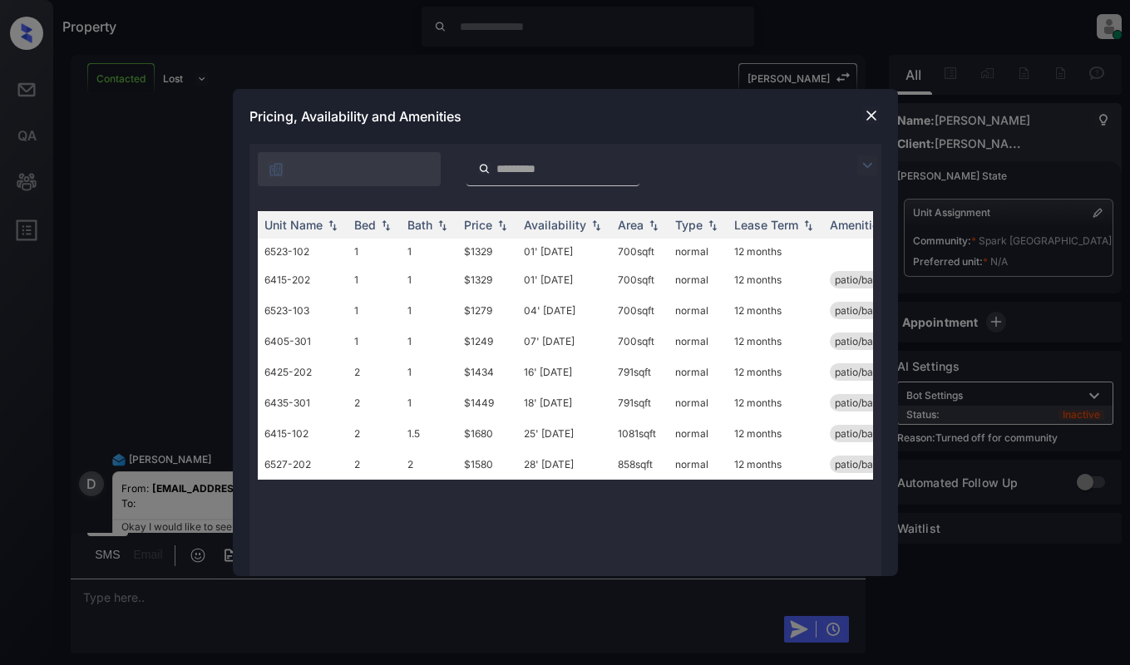
click at [867, 163] on img at bounding box center [867, 165] width 20 height 20
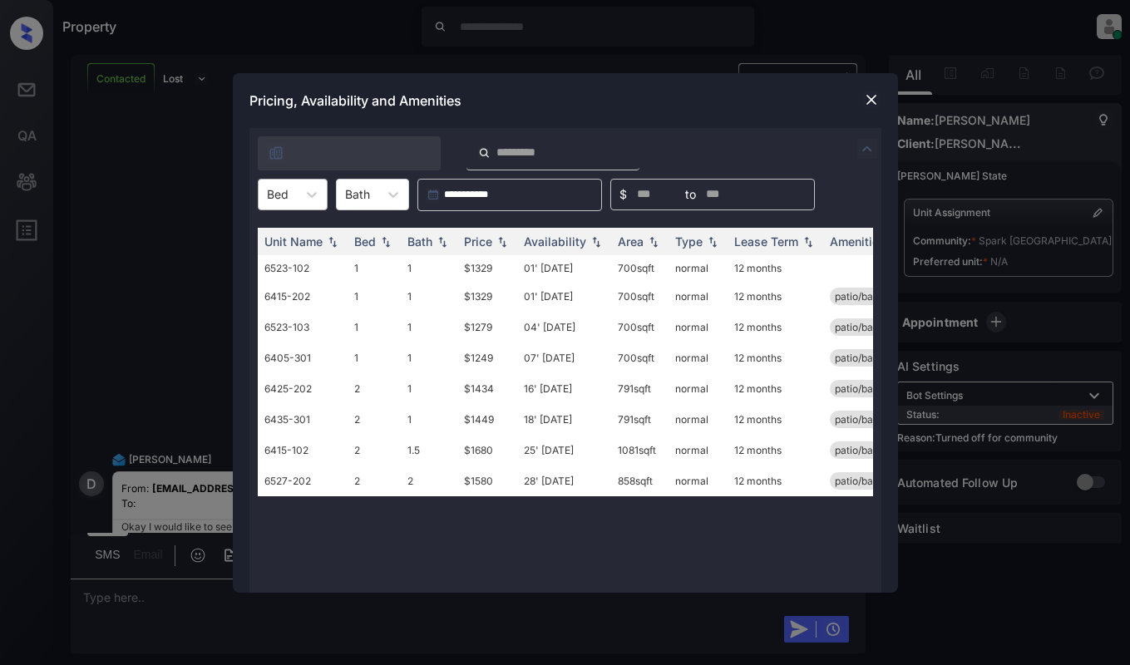
click at [270, 188] on div at bounding box center [278, 193] width 22 height 17
click at [869, 98] on img at bounding box center [871, 99] width 17 height 17
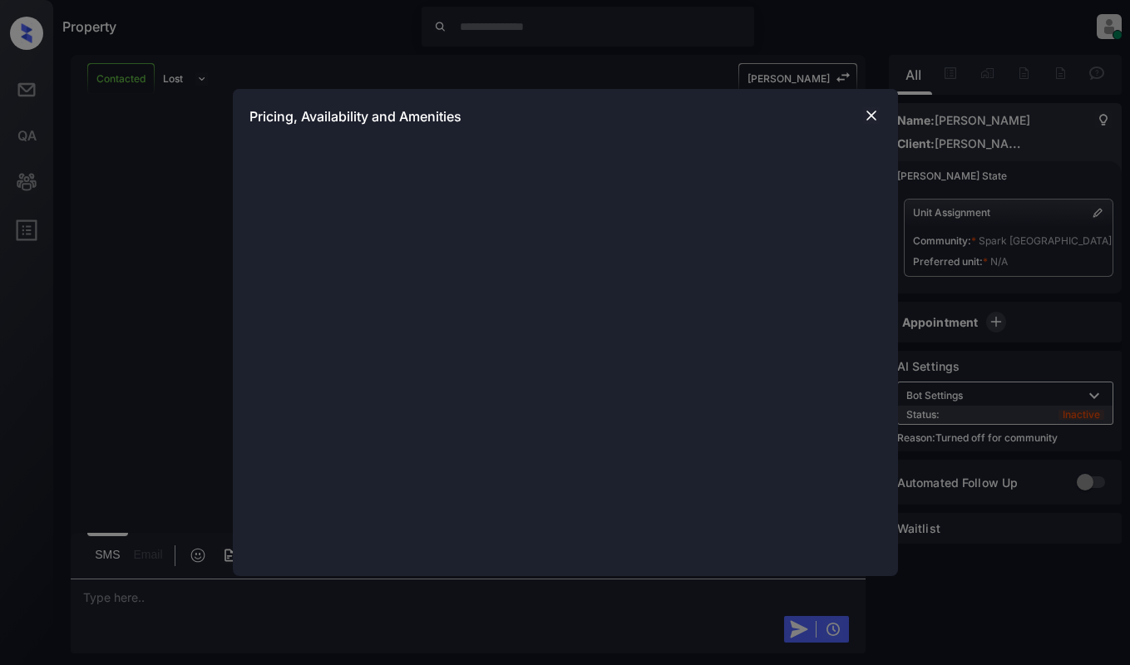
scroll to position [2185, 0]
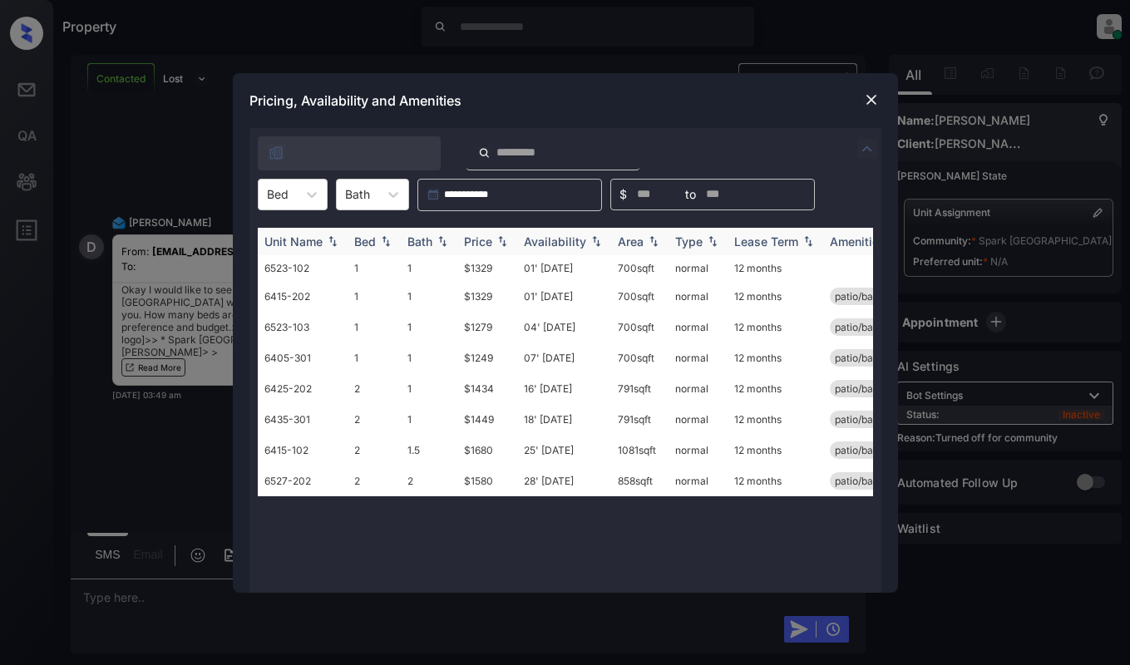
click at [492, 245] on div "Price" at bounding box center [478, 241] width 28 height 14
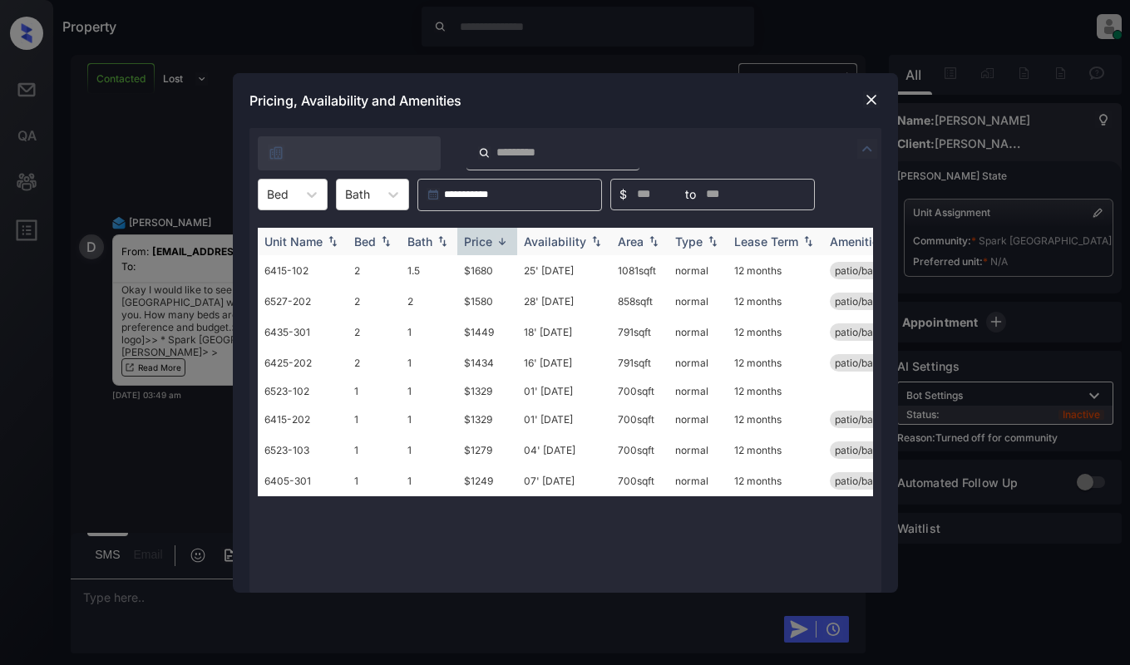
click at [492, 245] on div "Price" at bounding box center [478, 241] width 28 height 14
click at [294, 198] on div "Bed" at bounding box center [278, 194] width 38 height 24
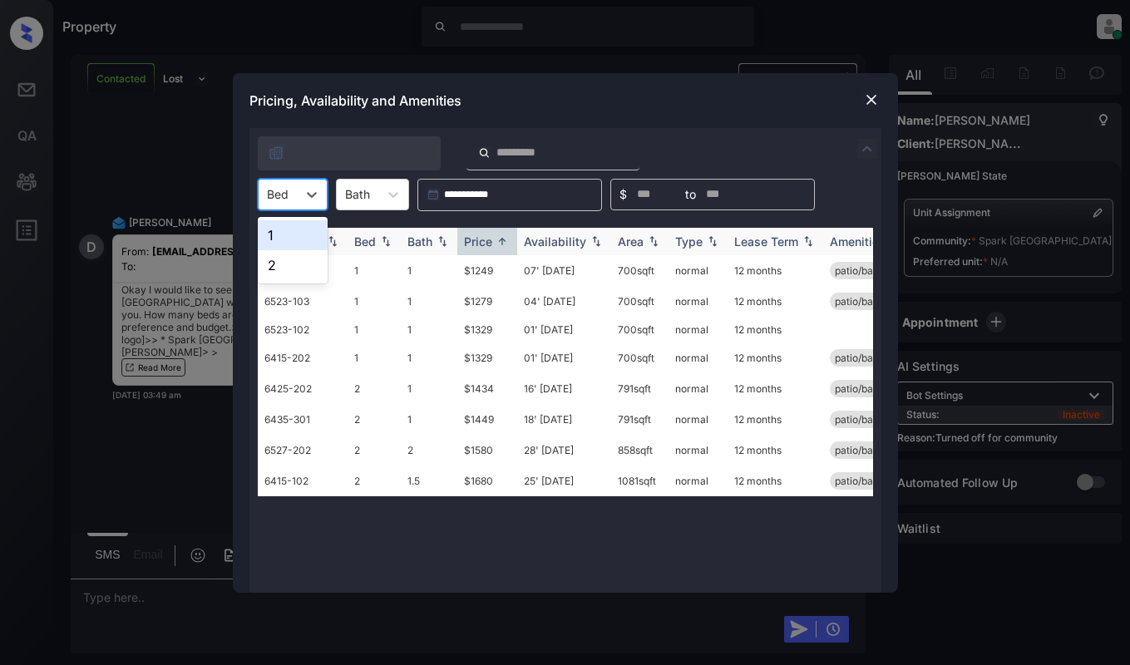
click at [299, 231] on div "1" at bounding box center [293, 235] width 70 height 30
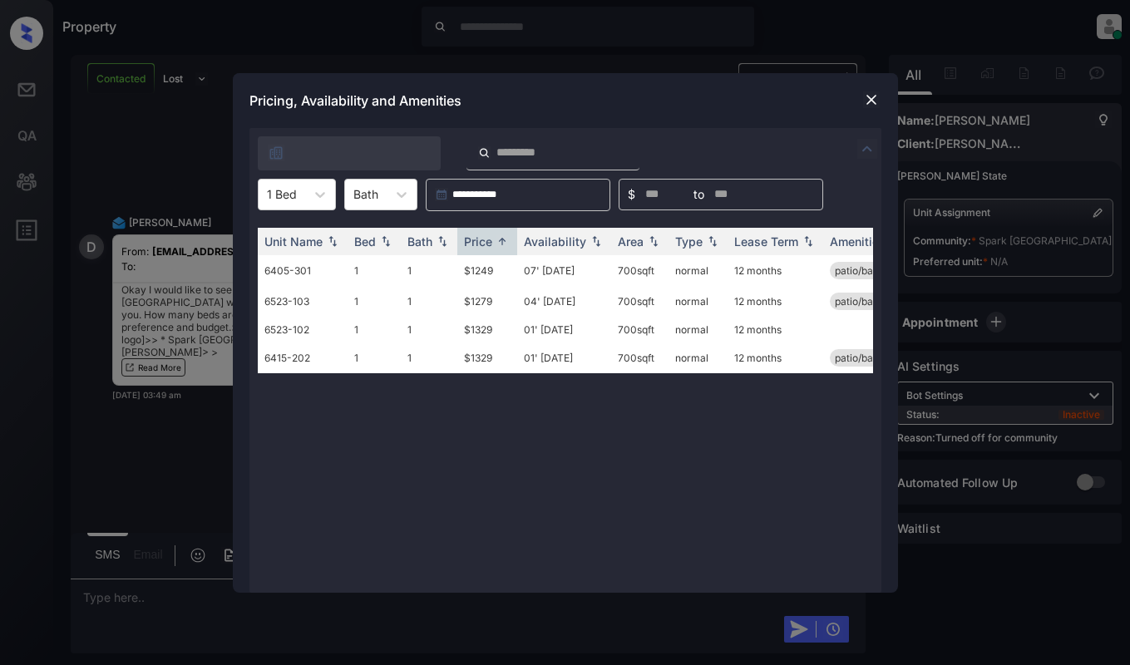
click at [869, 102] on img at bounding box center [871, 99] width 17 height 17
